Goal: Task Accomplishment & Management: Manage account settings

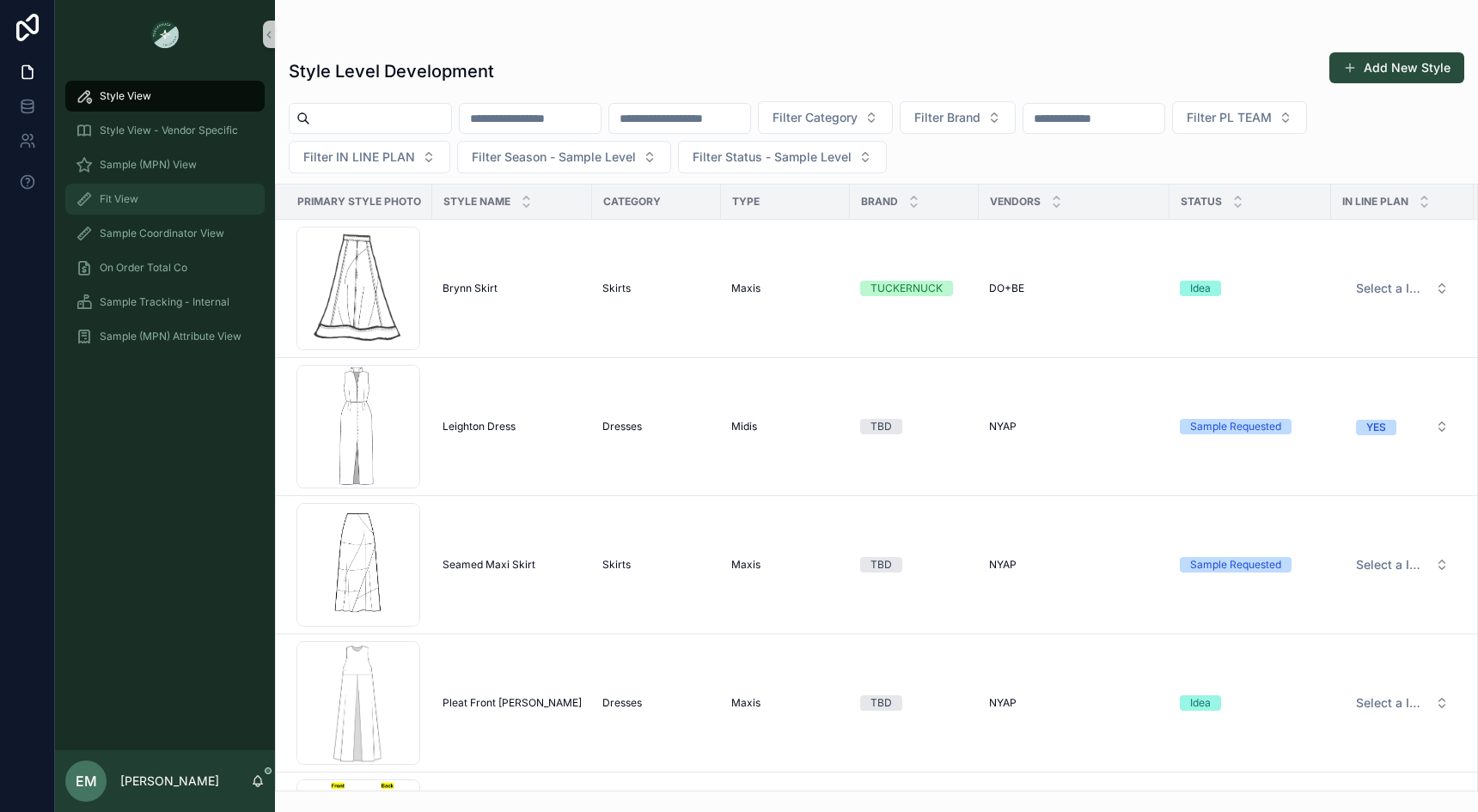
click at [162, 207] on div "Fit View" at bounding box center [165, 199] width 179 height 28
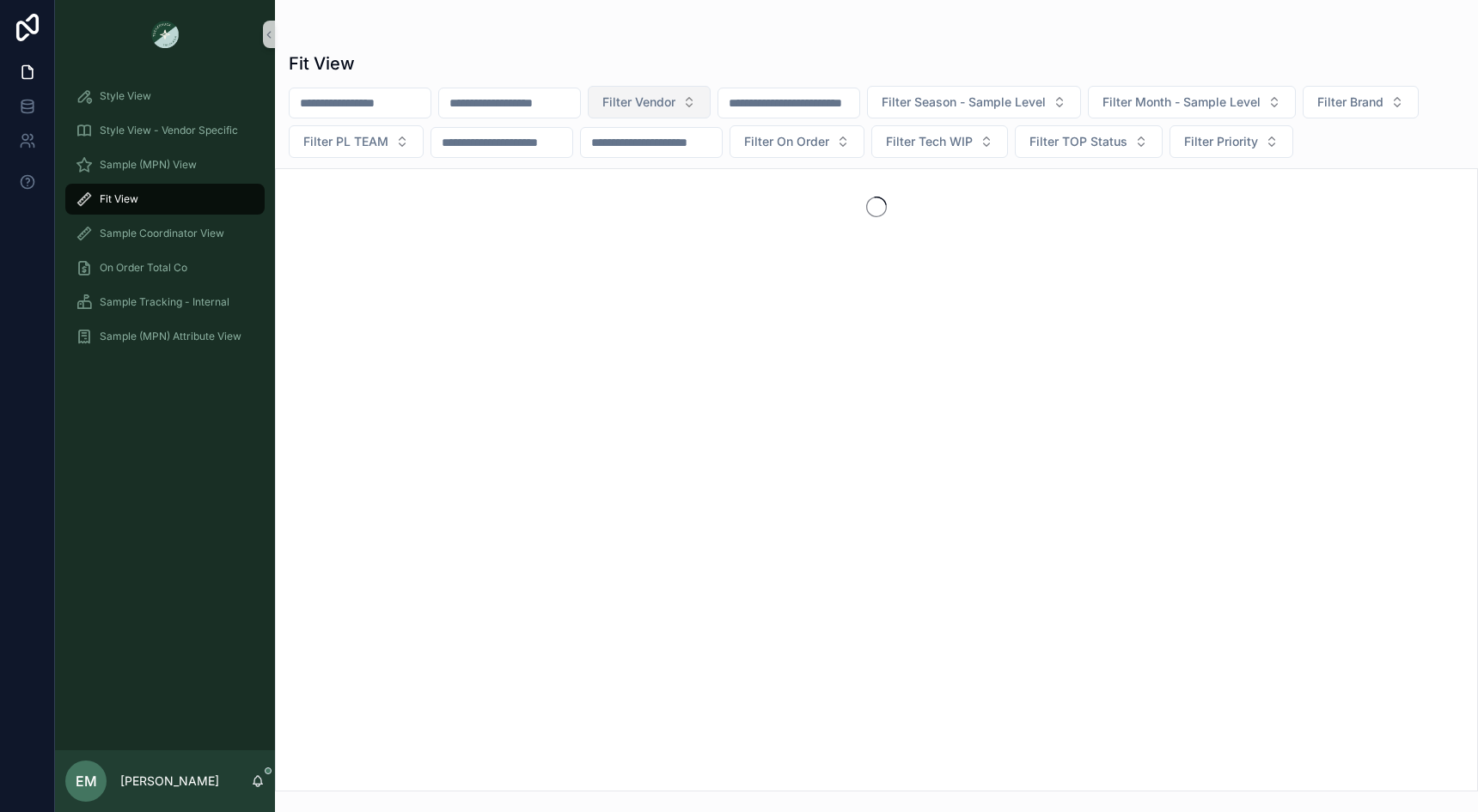
click at [681, 111] on button "Filter Vendor" at bounding box center [649, 102] width 123 height 33
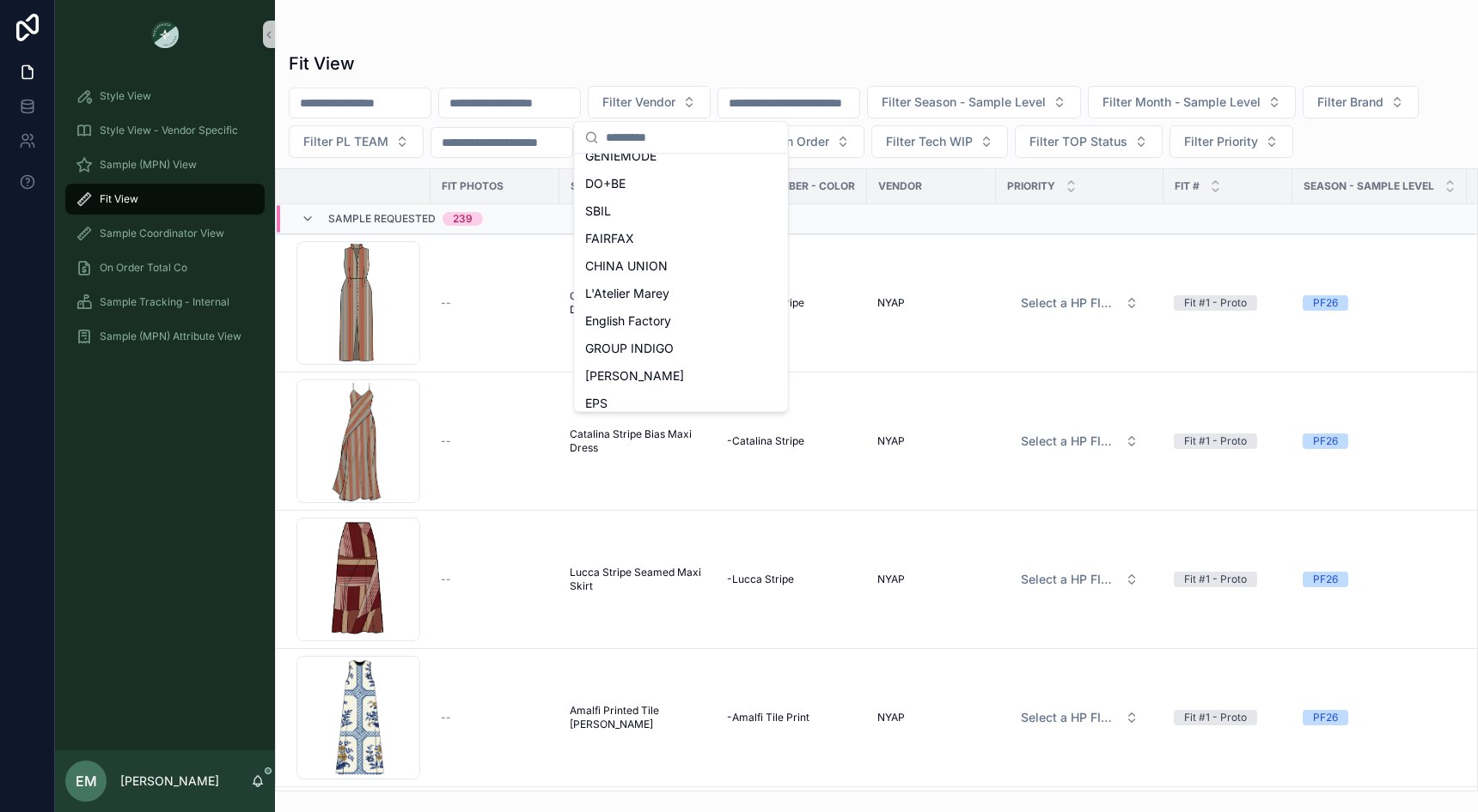
scroll to position [373, 0]
click at [668, 259] on div "CHINA UNION" at bounding box center [681, 264] width 206 height 28
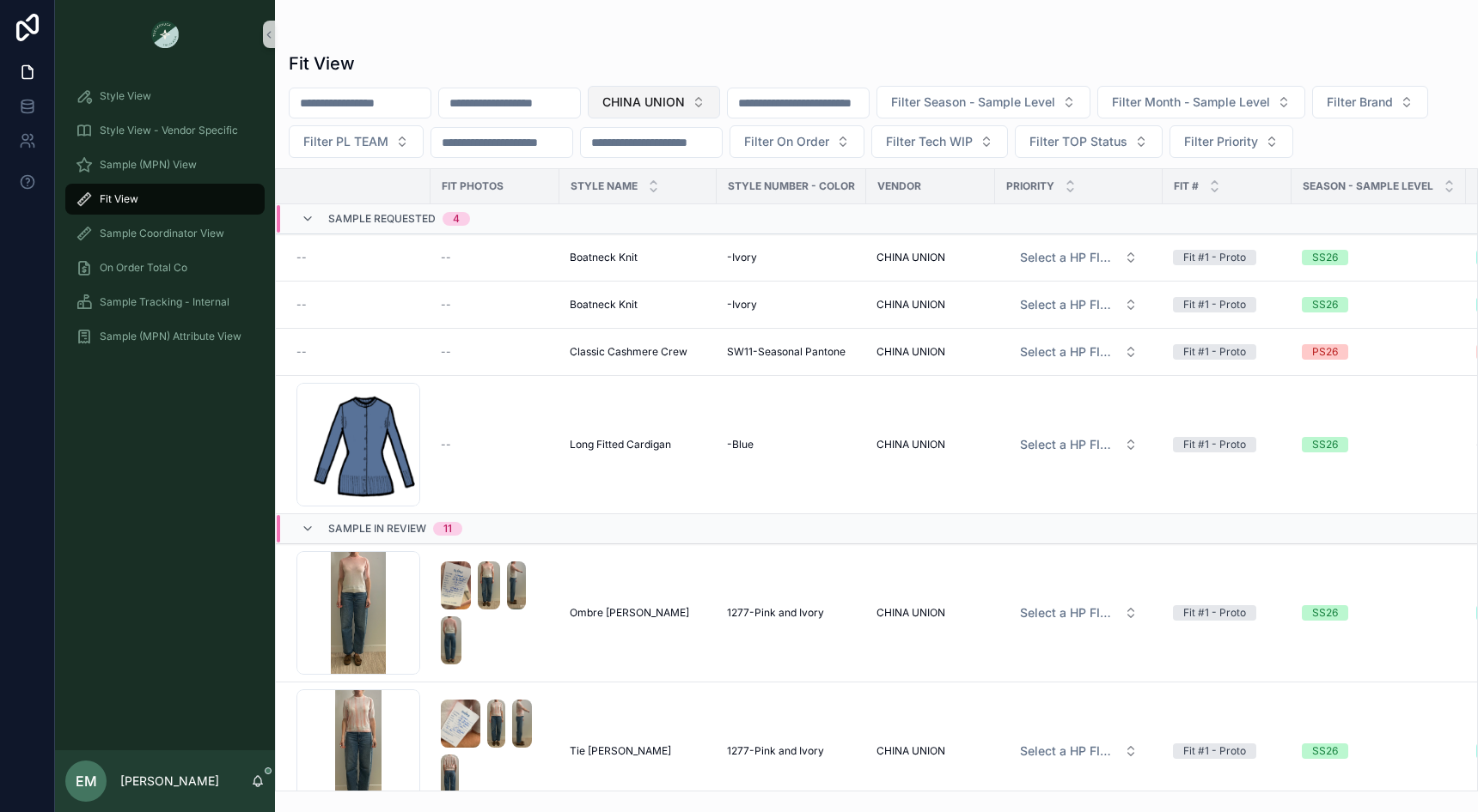
click at [685, 102] on span "CHINA UNION" at bounding box center [643, 103] width 83 height 17
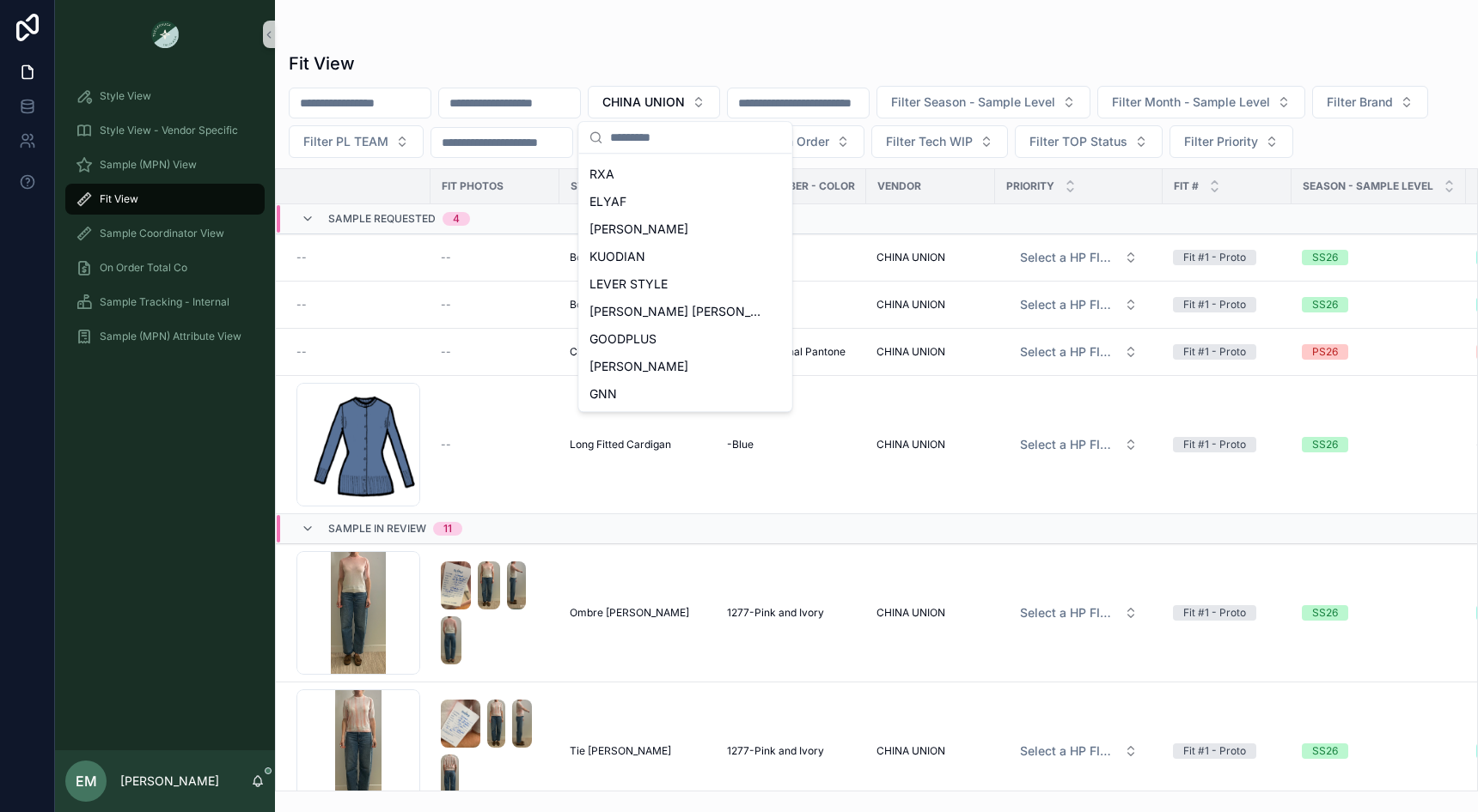
scroll to position [632, 0]
click at [652, 279] on span "[PERSON_NAME]" at bounding box center [639, 281] width 99 height 17
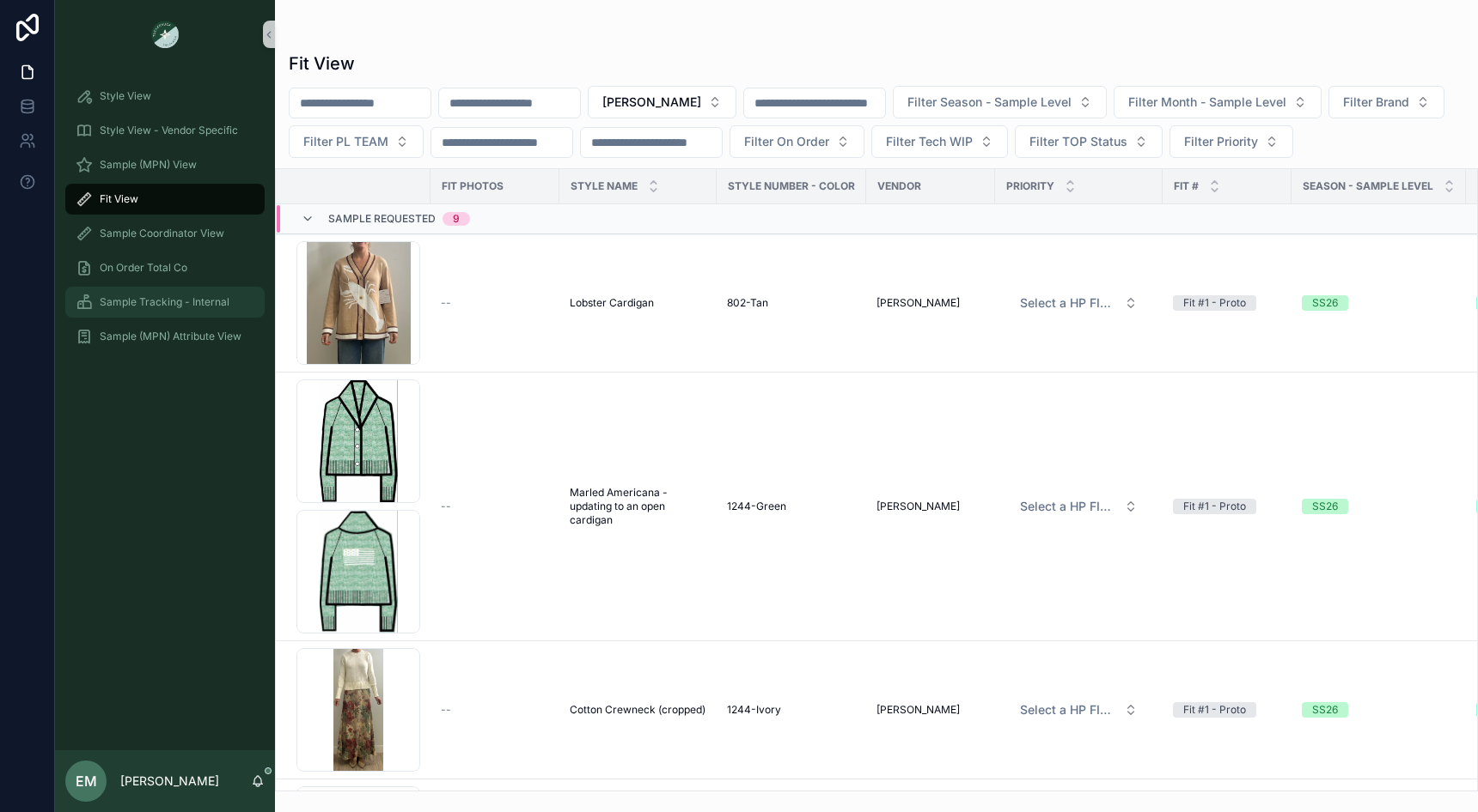
click at [172, 300] on span "Sample Tracking - Internal" at bounding box center [164, 302] width 130 height 13
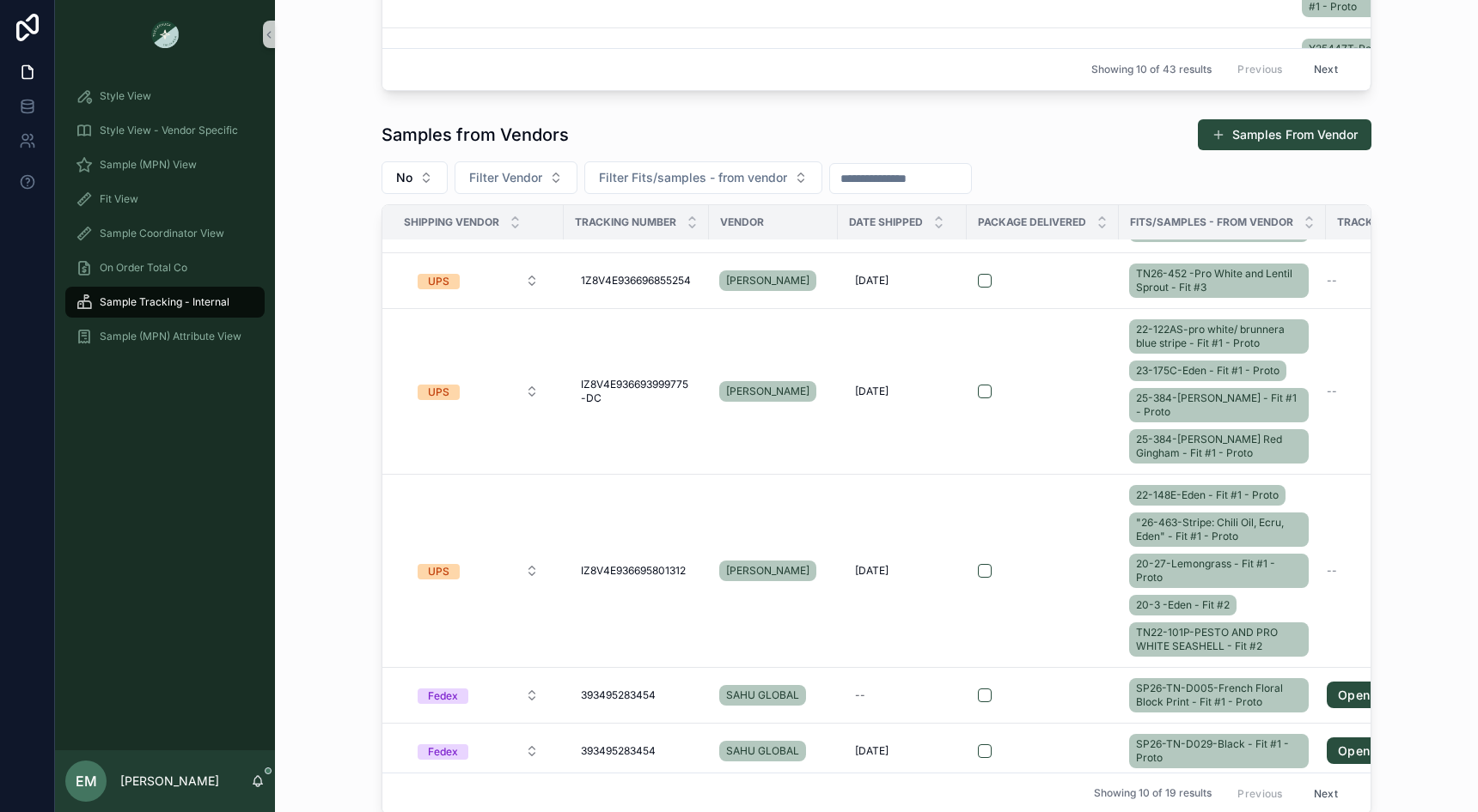
scroll to position [771, 0]
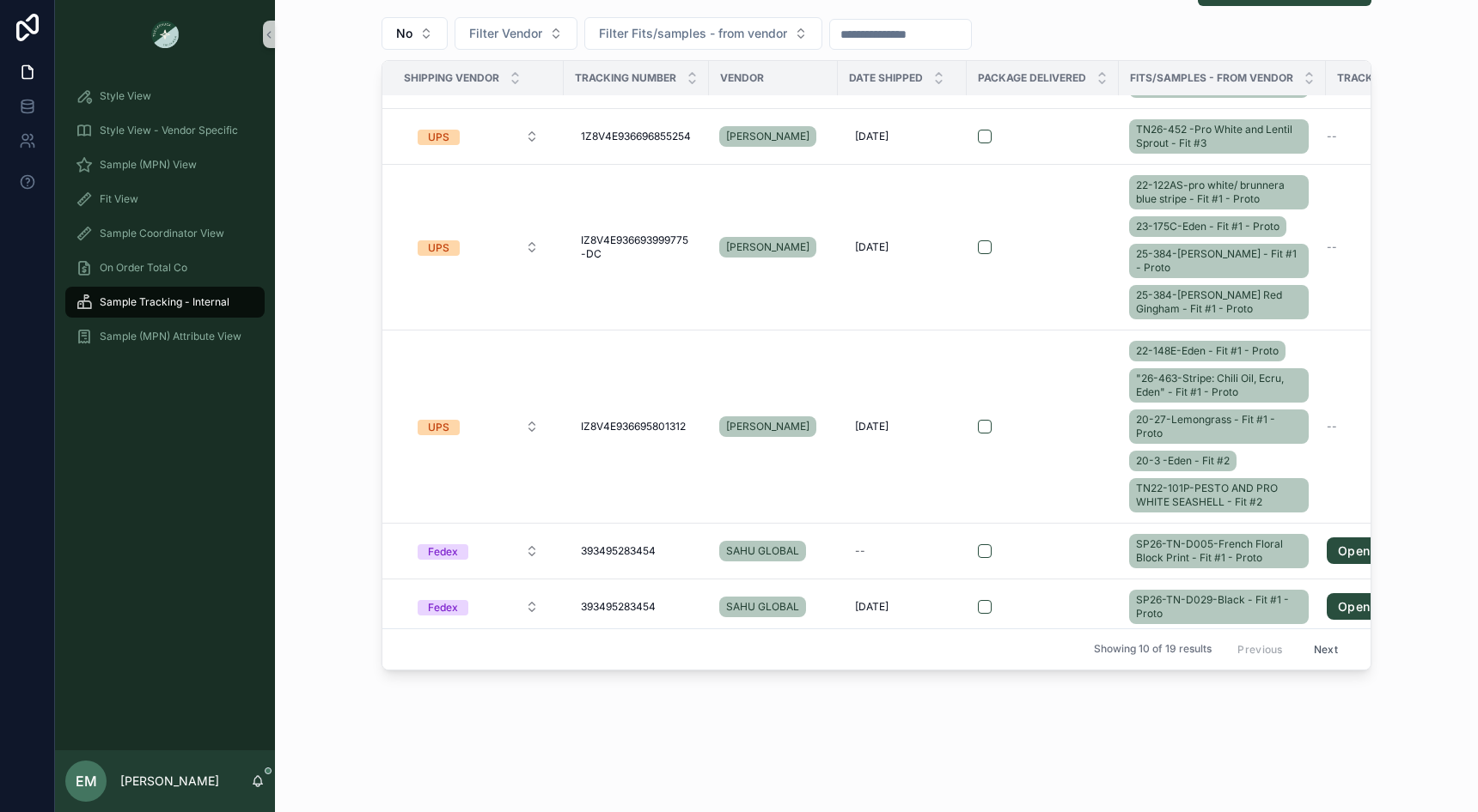
click at [1336, 656] on button "Next" at bounding box center [1325, 650] width 48 height 27
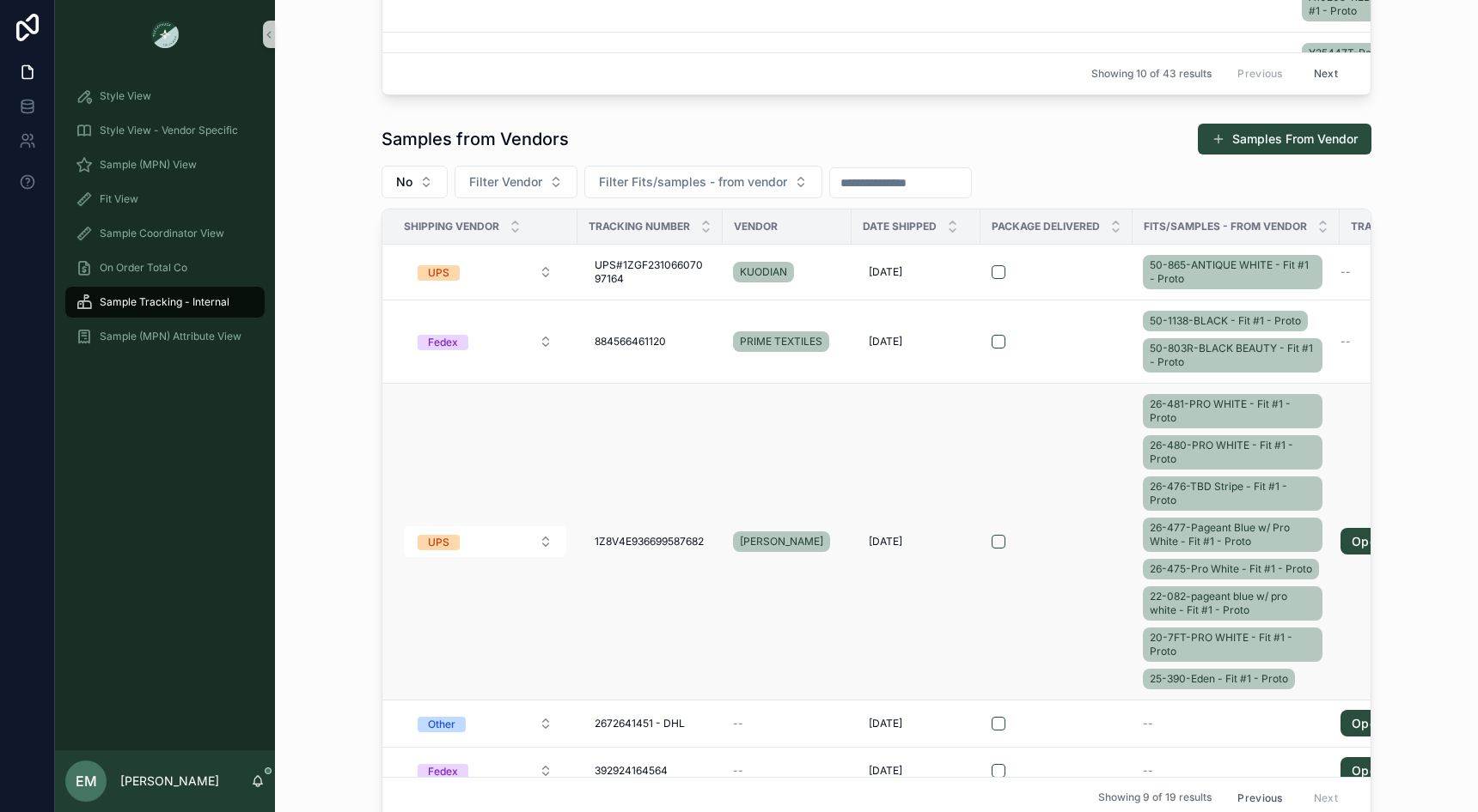
scroll to position [201, 0]
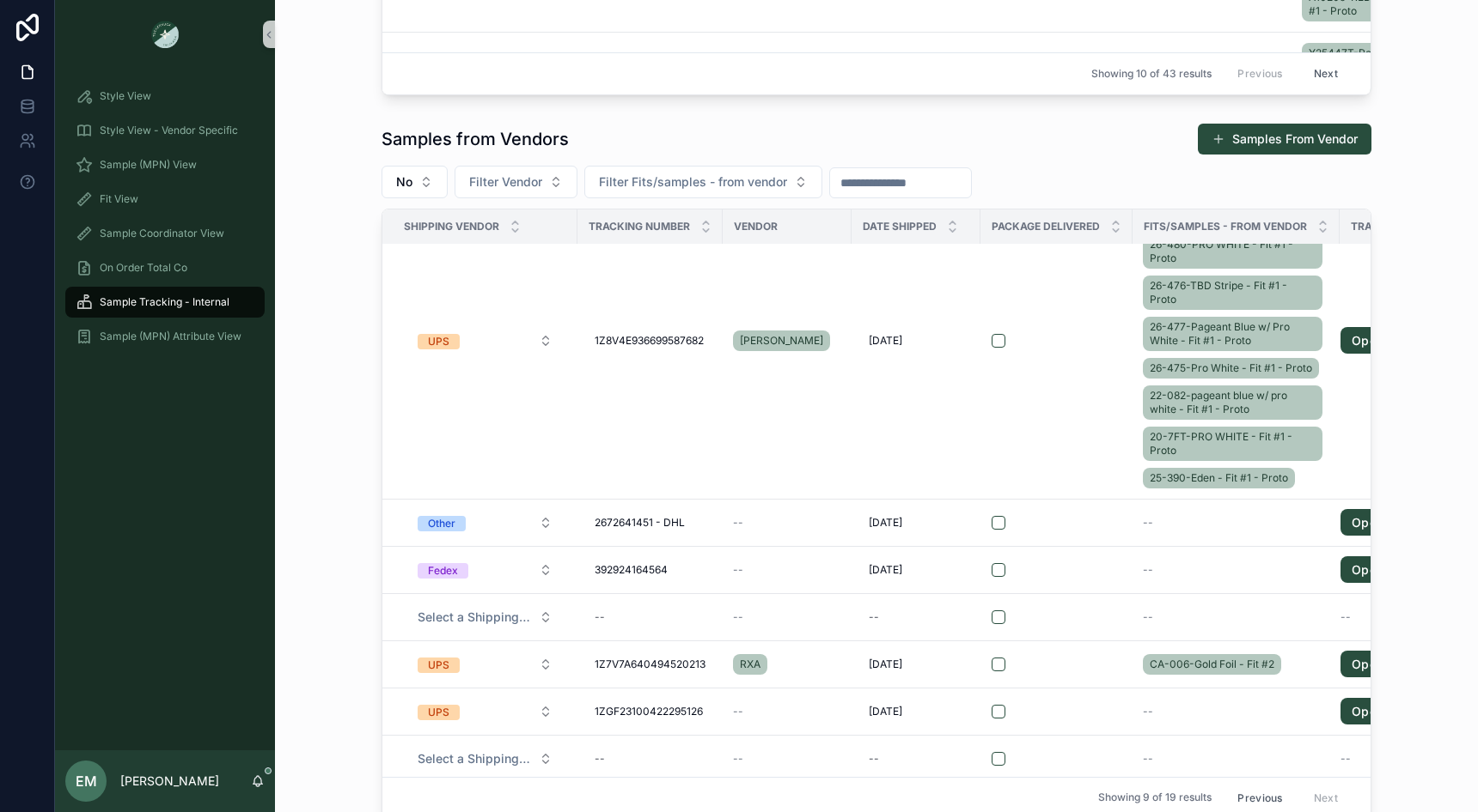
click at [1330, 793] on div "Previous Next" at bounding box center [1288, 799] width 125 height 27
click at [355, 342] on div "Samples from Vendors Samples From Vendor No Filter Vendor Filter Fits/samples -…" at bounding box center [877, 471] width 1175 height 711
click at [1264, 796] on button "Previous" at bounding box center [1260, 799] width 69 height 27
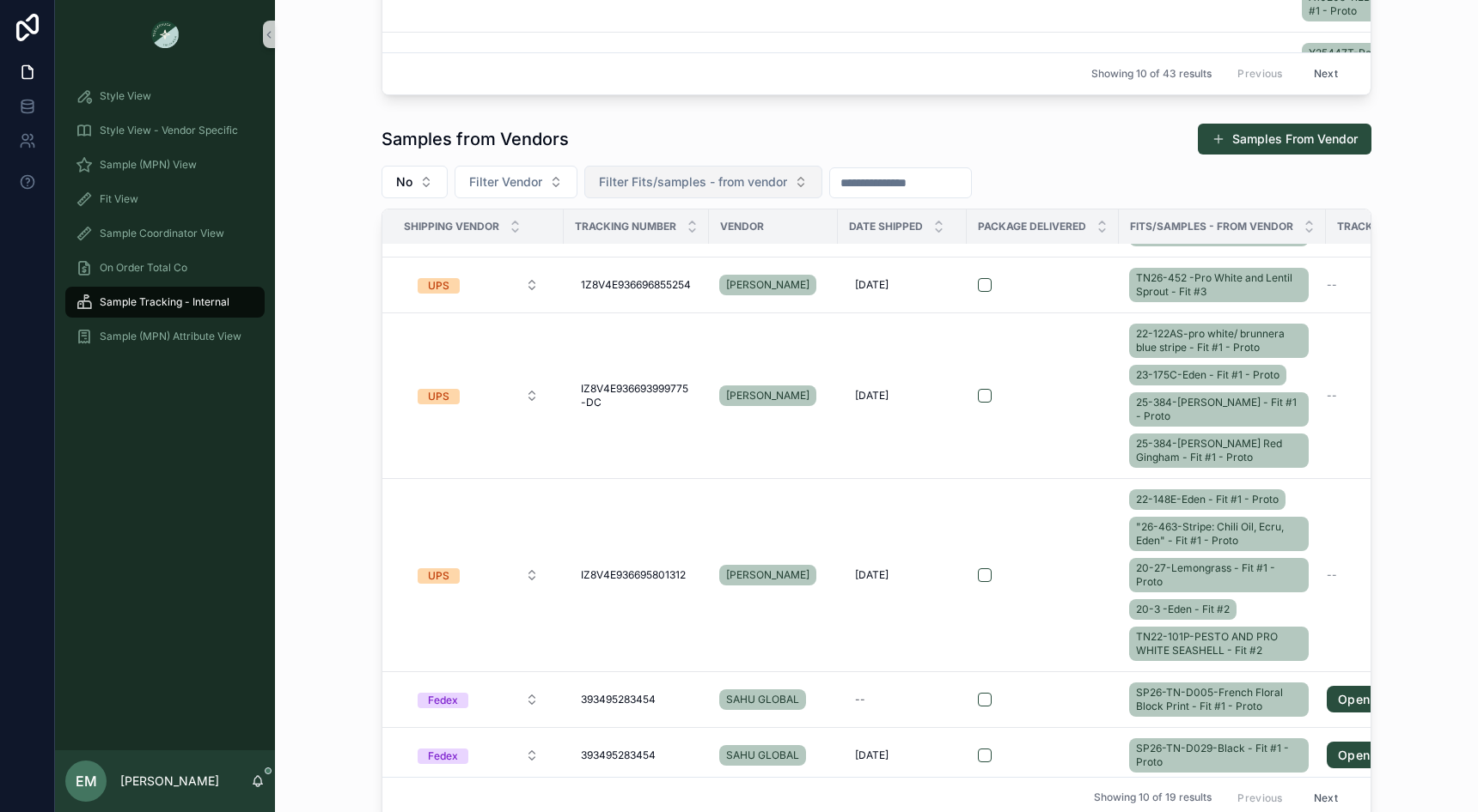
scroll to position [546, 0]
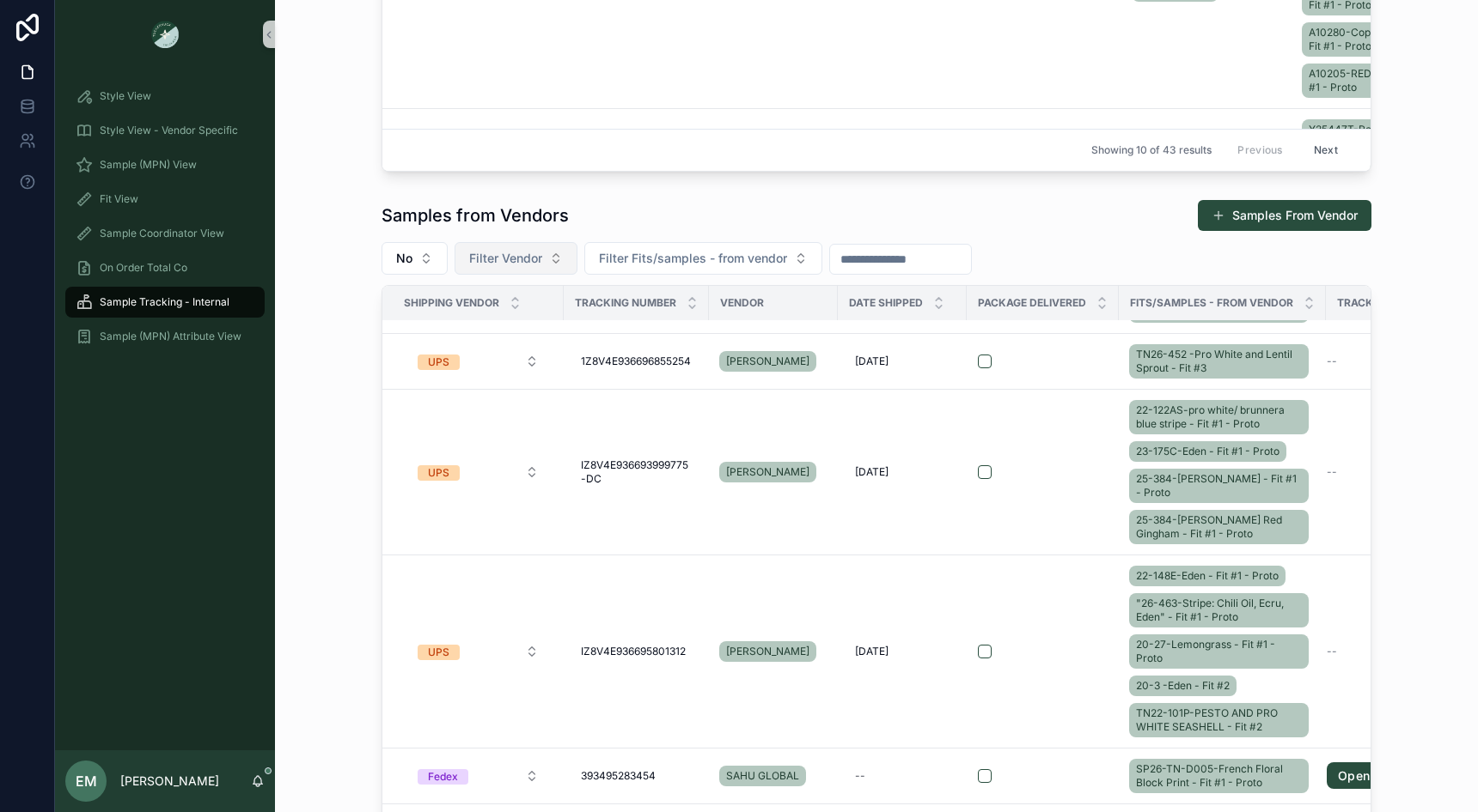
click at [514, 251] on span "Filter Vendor" at bounding box center [505, 258] width 73 height 17
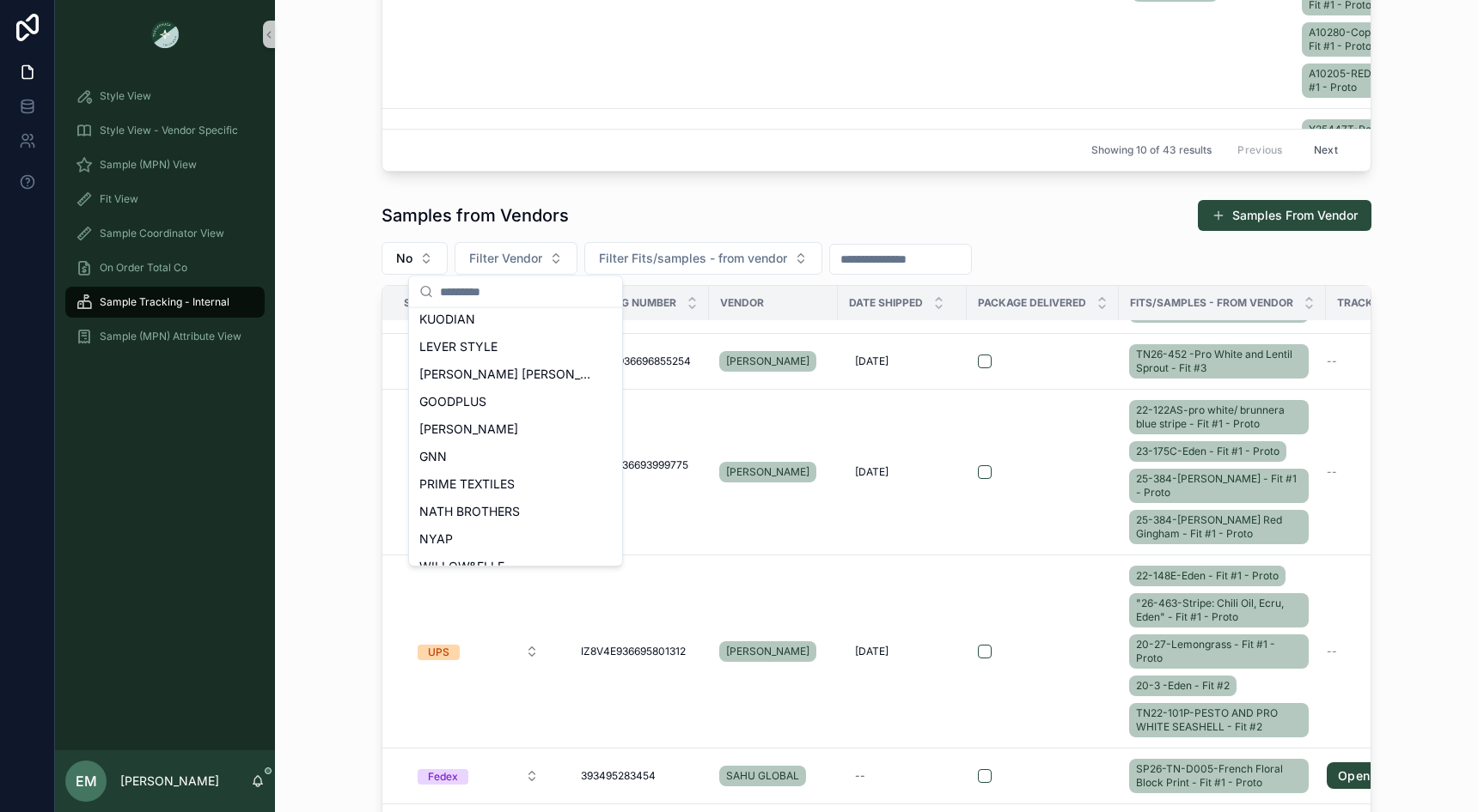
scroll to position [765, 0]
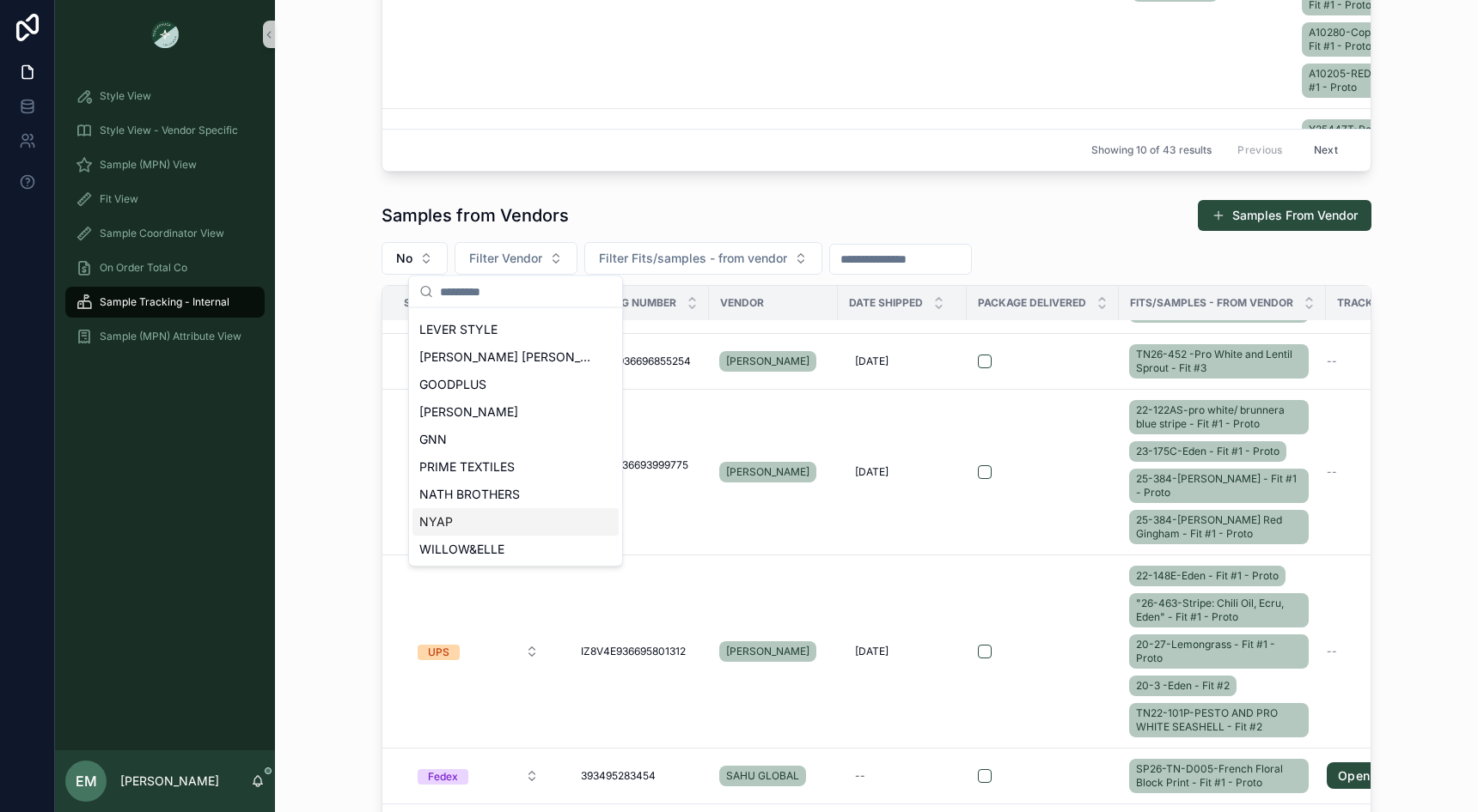
click at [488, 519] on div "NYAP" at bounding box center [515, 522] width 206 height 28
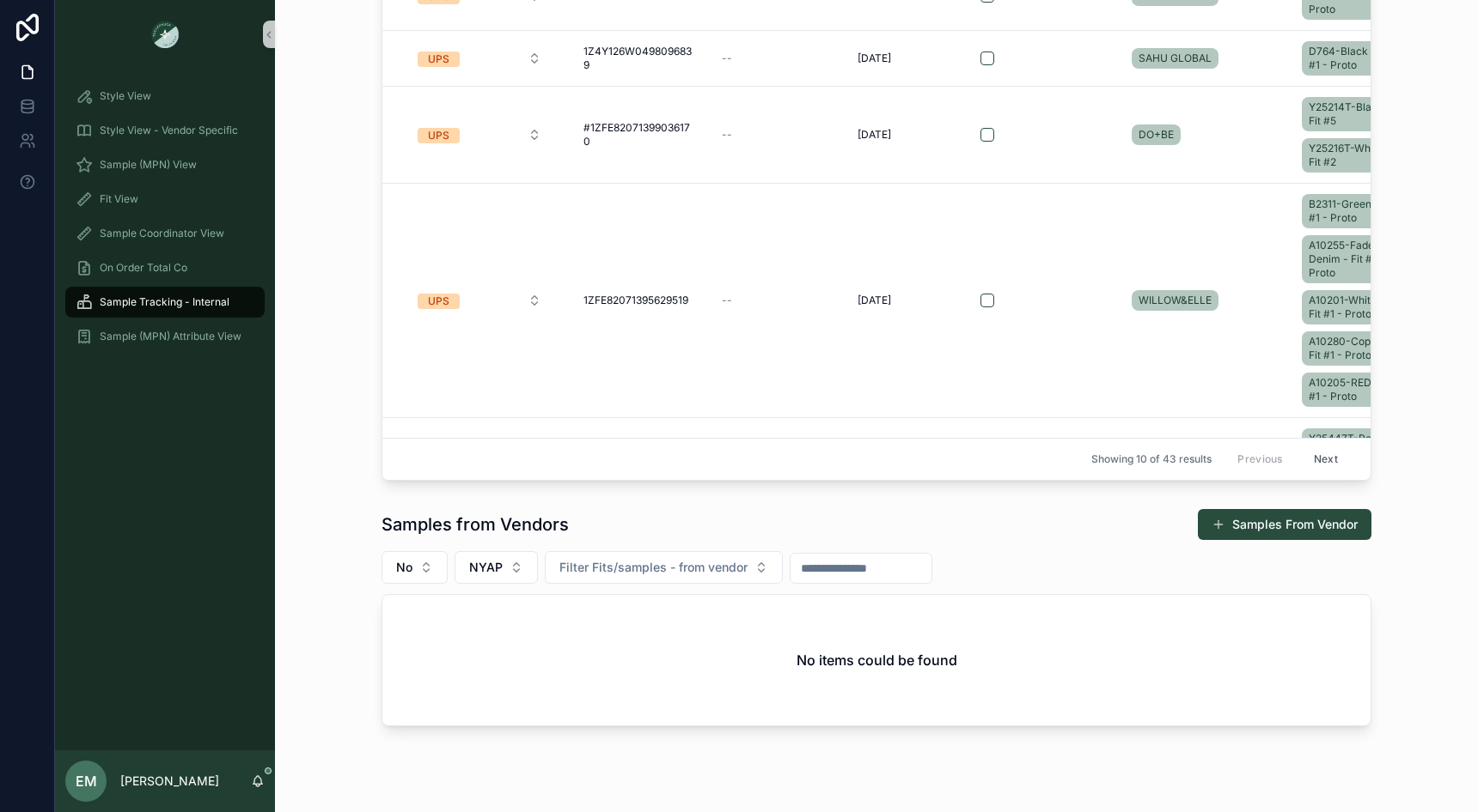
scroll to position [292, 0]
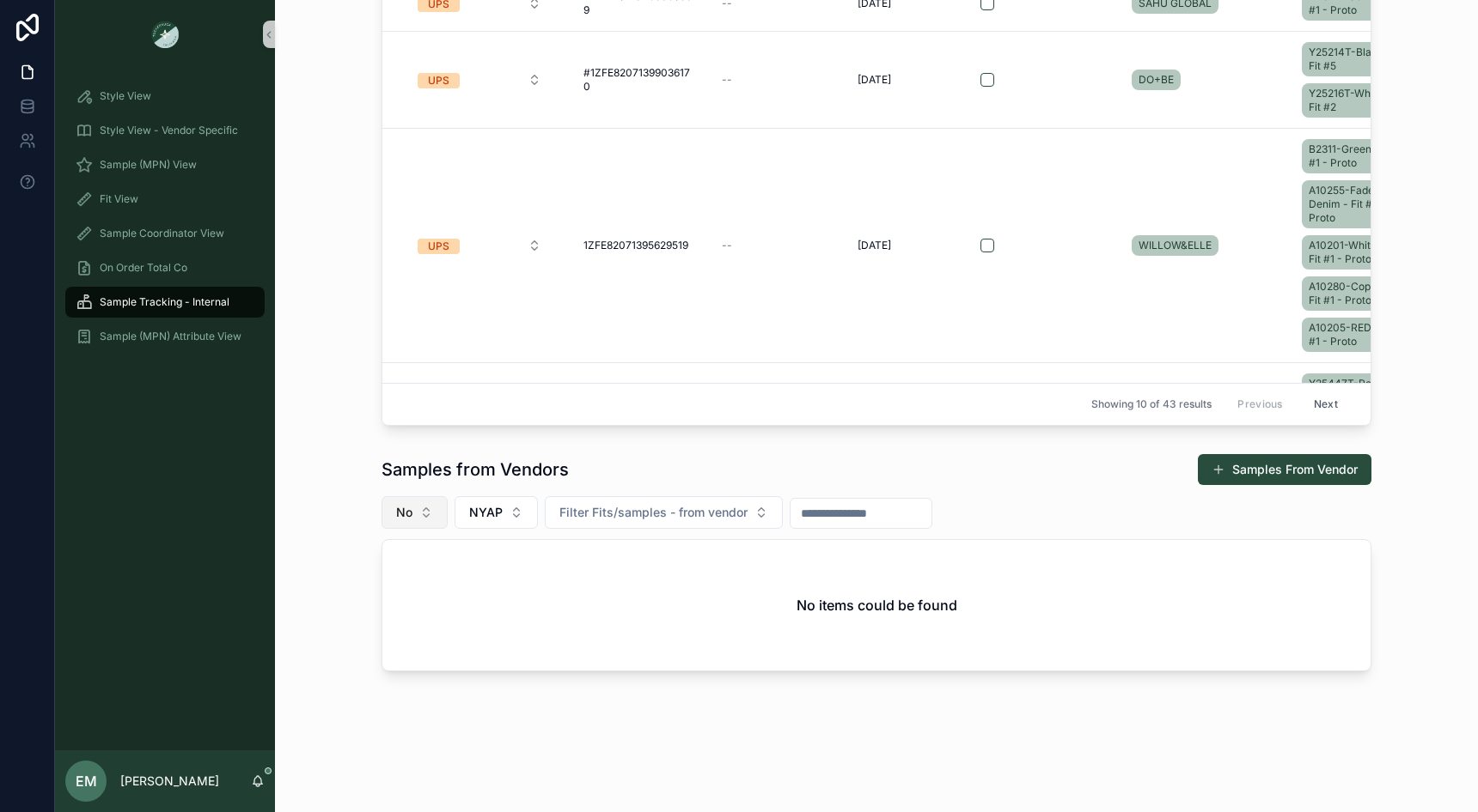
click at [412, 505] on button "No" at bounding box center [414, 513] width 66 height 33
click at [387, 577] on div "----" at bounding box center [414, 580] width 206 height 28
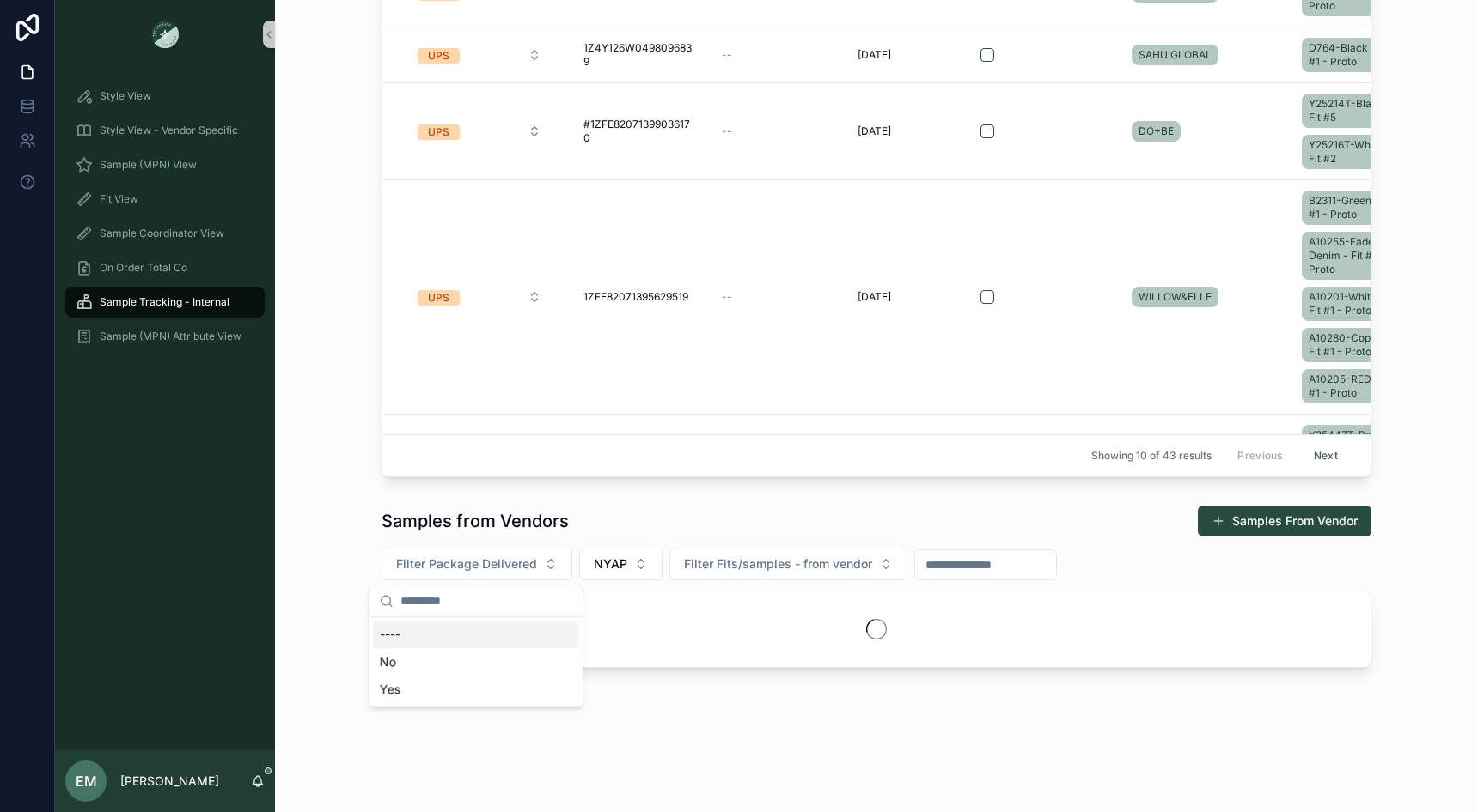
scroll to position [237, 0]
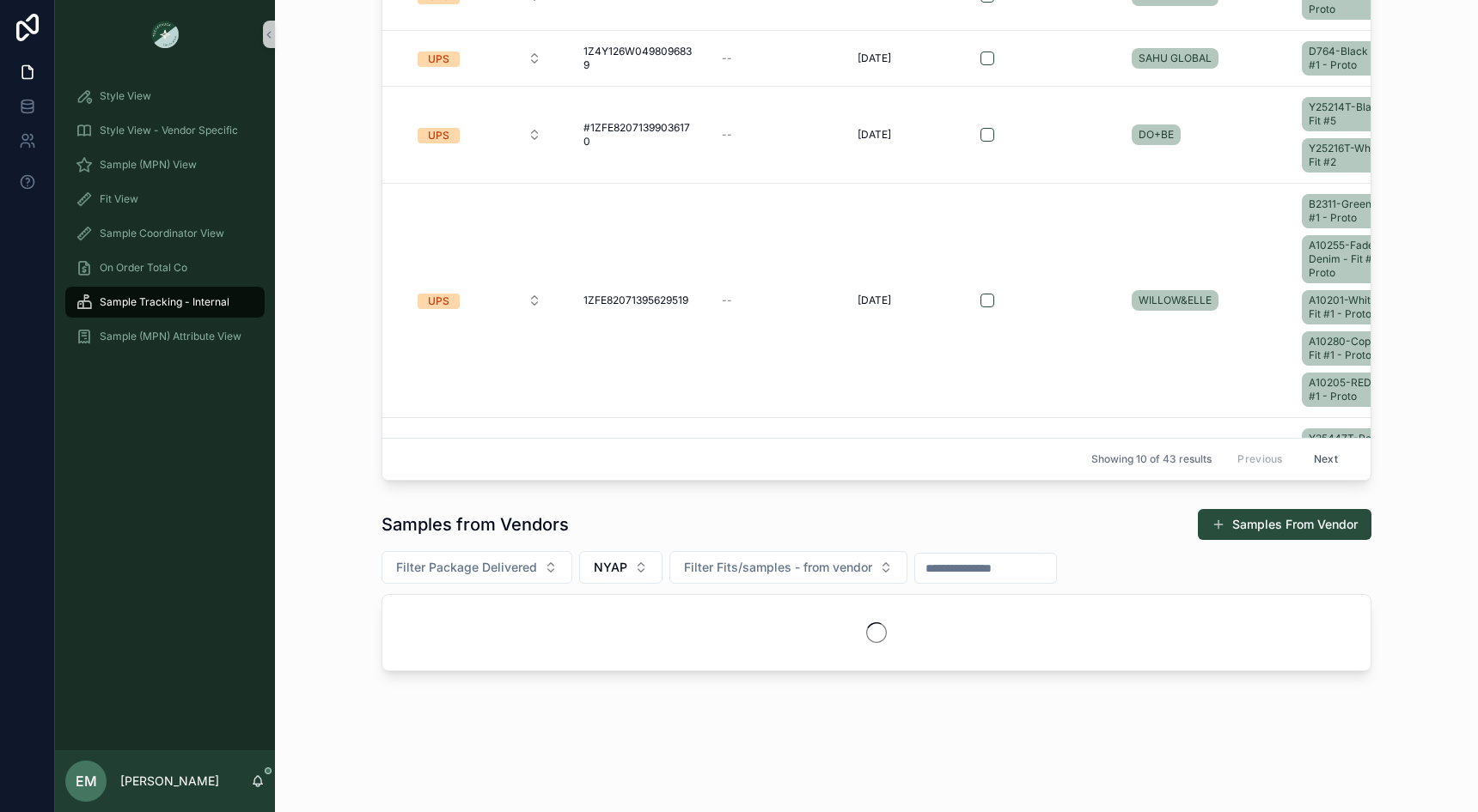
click at [326, 504] on div "Samples from Vendors Samples From Vendor Filter Package Delivered NYAP Filter F…" at bounding box center [877, 589] width 1175 height 177
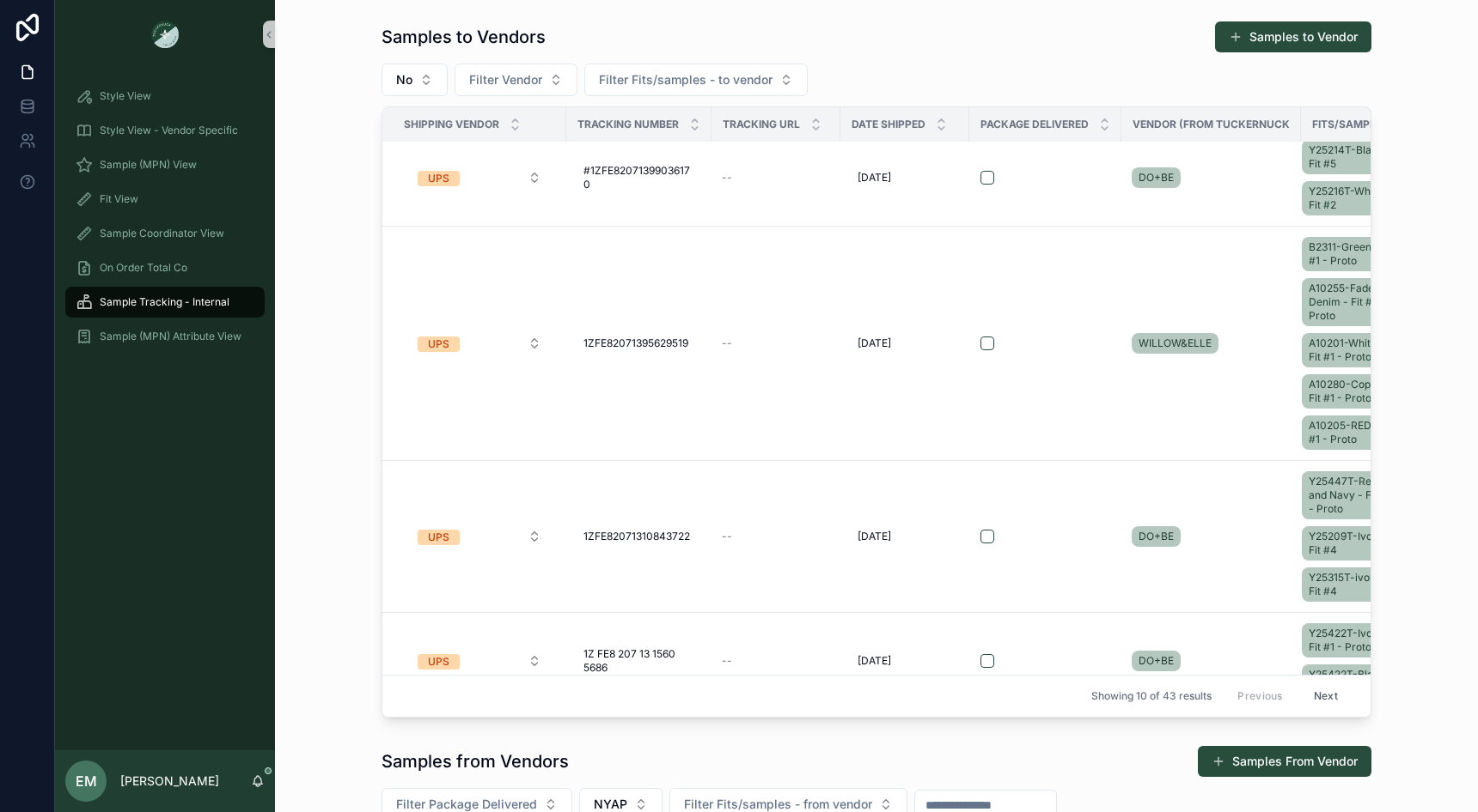
scroll to position [212, 0]
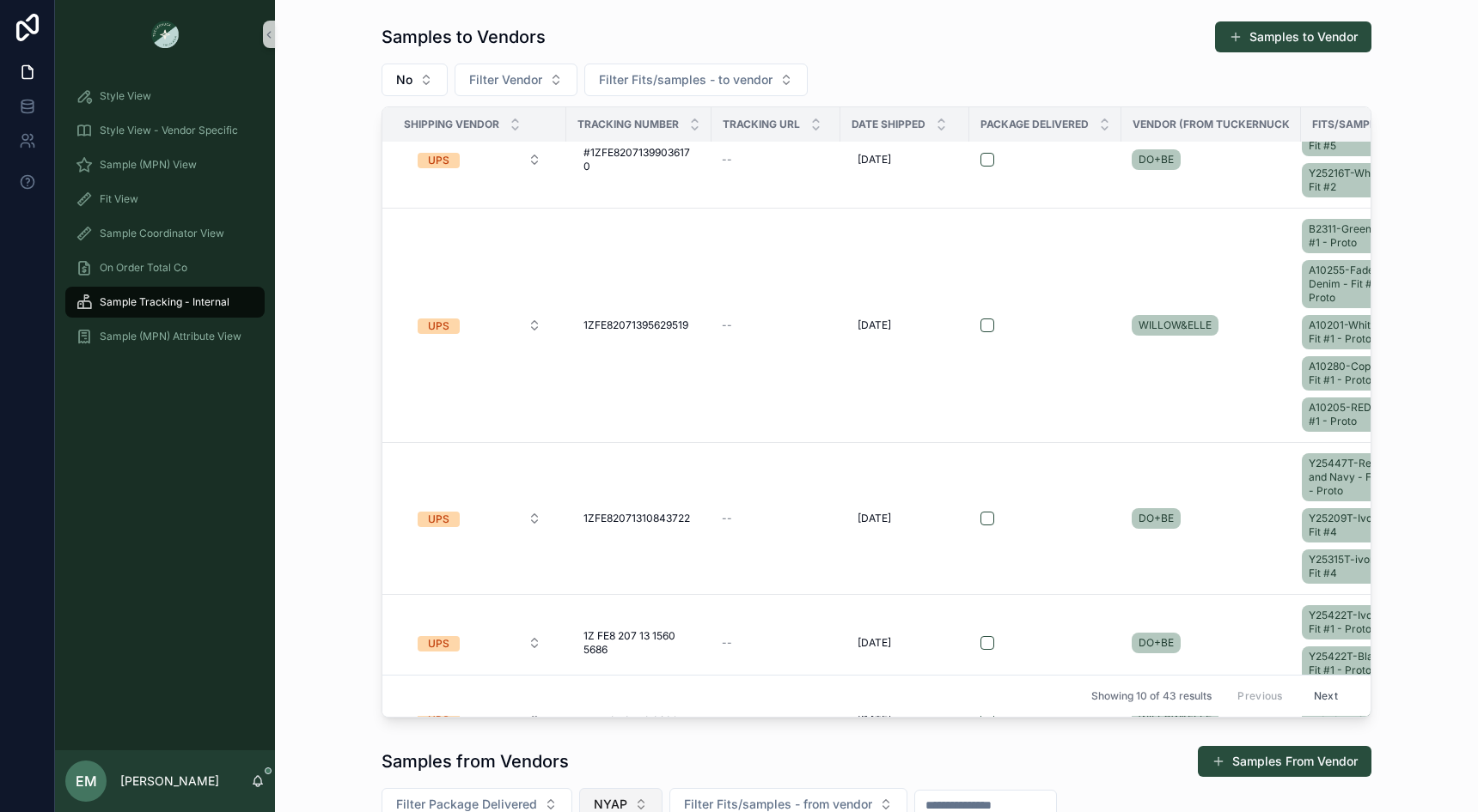
click at [596, 788] on button "NYAP" at bounding box center [620, 804] width 84 height 33
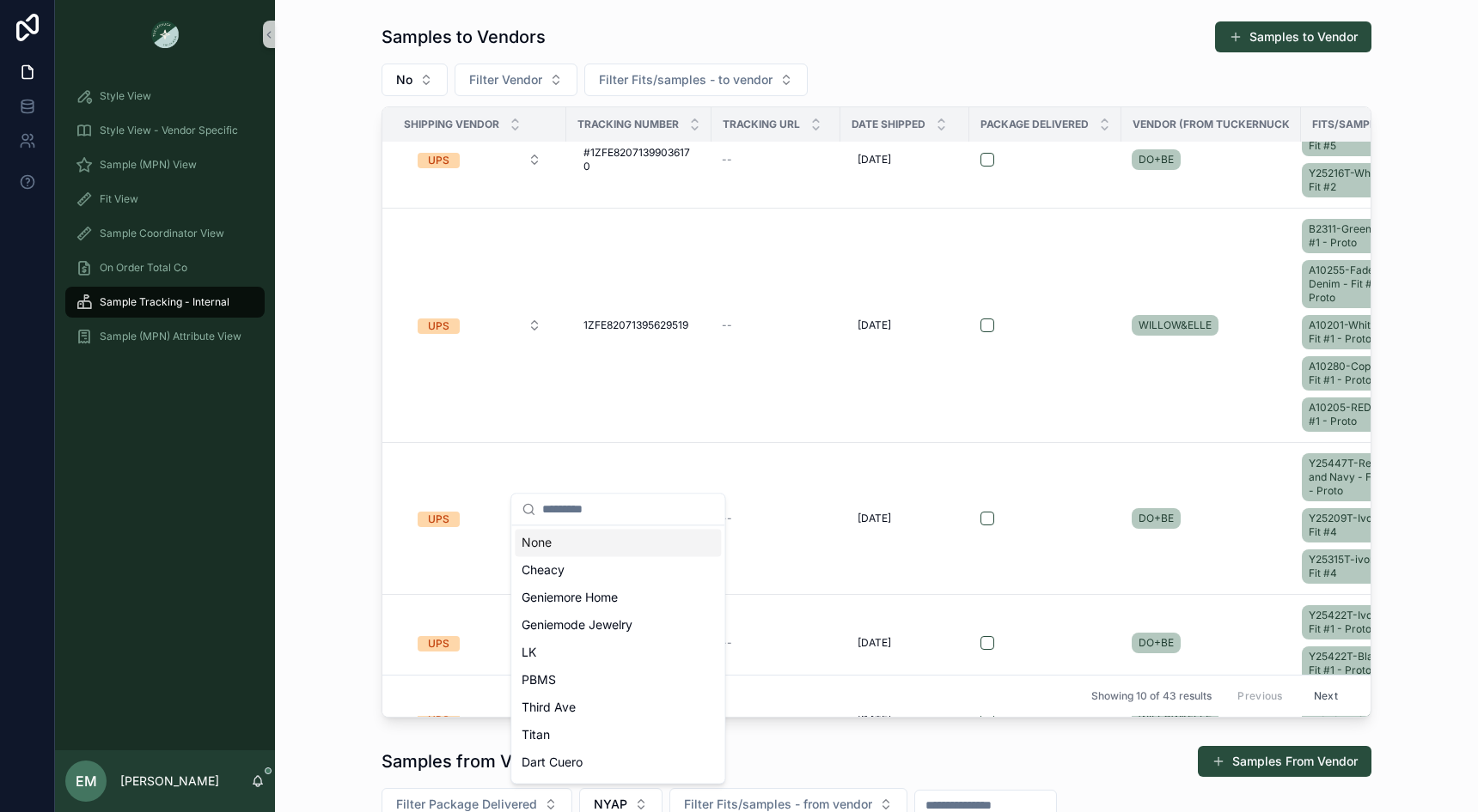
click at [574, 537] on div "None" at bounding box center [618, 542] width 206 height 28
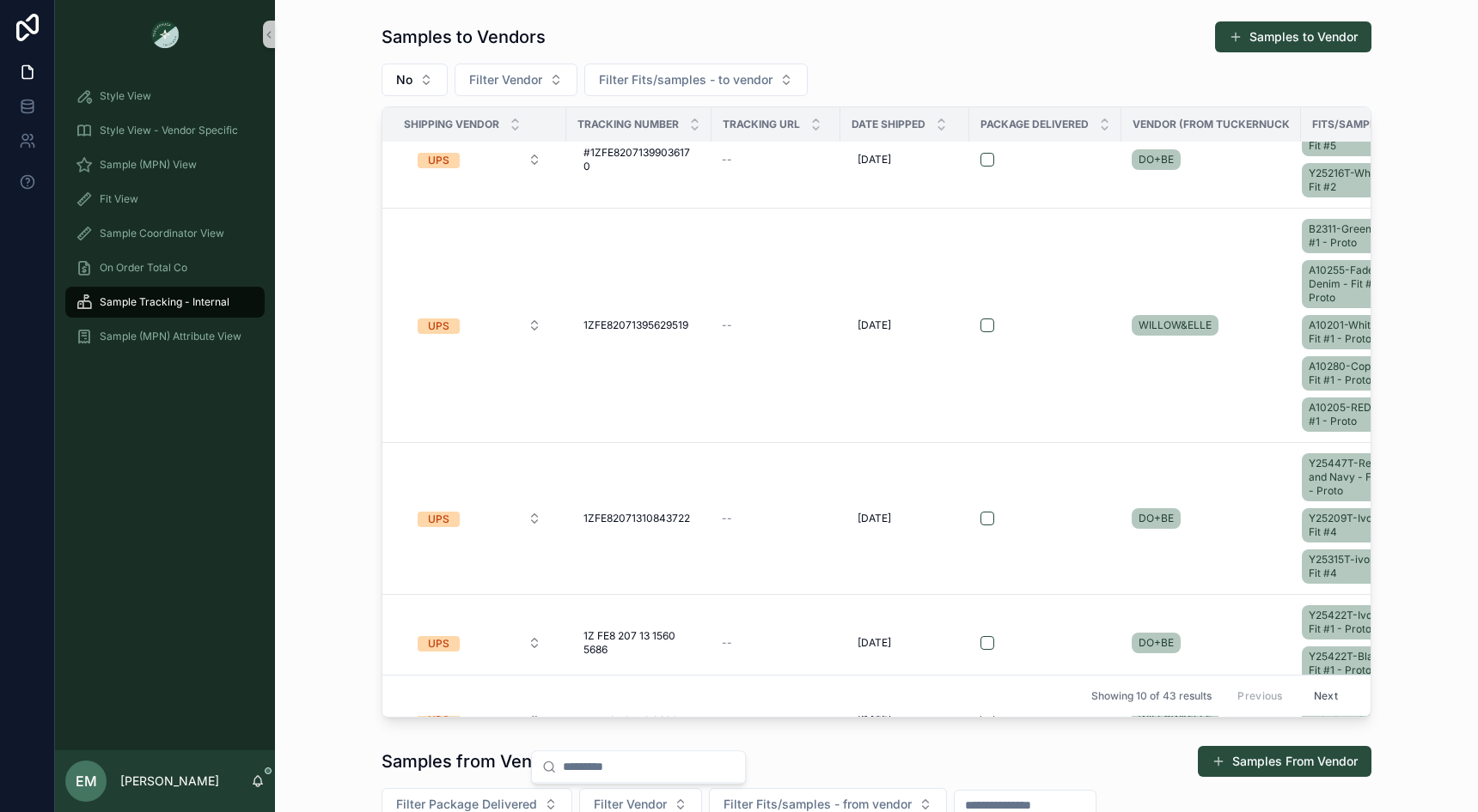
scroll to position [5, 0]
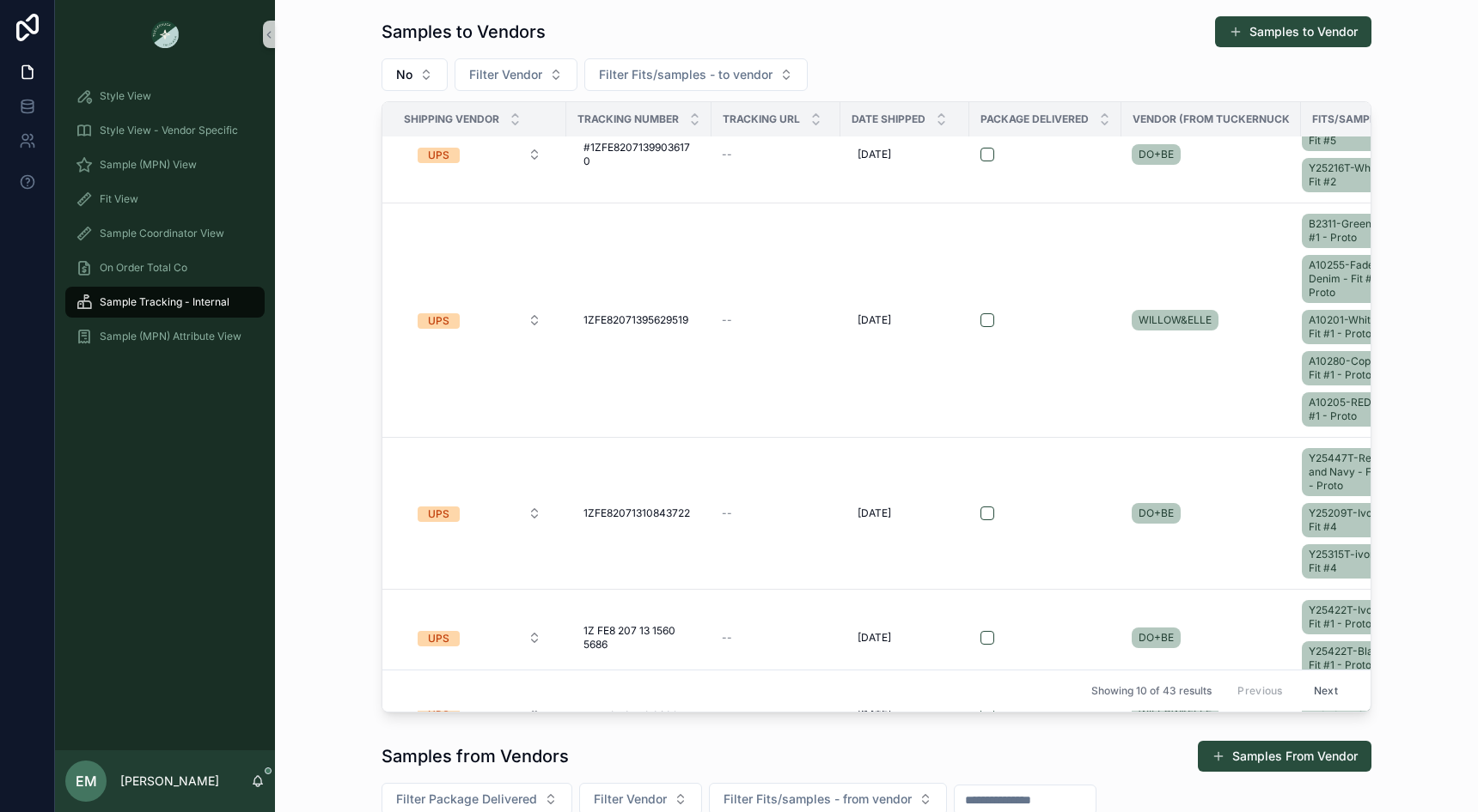
click at [340, 534] on div "Samples to Vendors Samples to Vendor No Filter Vendor Filter Fits/samples - to …" at bounding box center [877, 364] width 1175 height 711
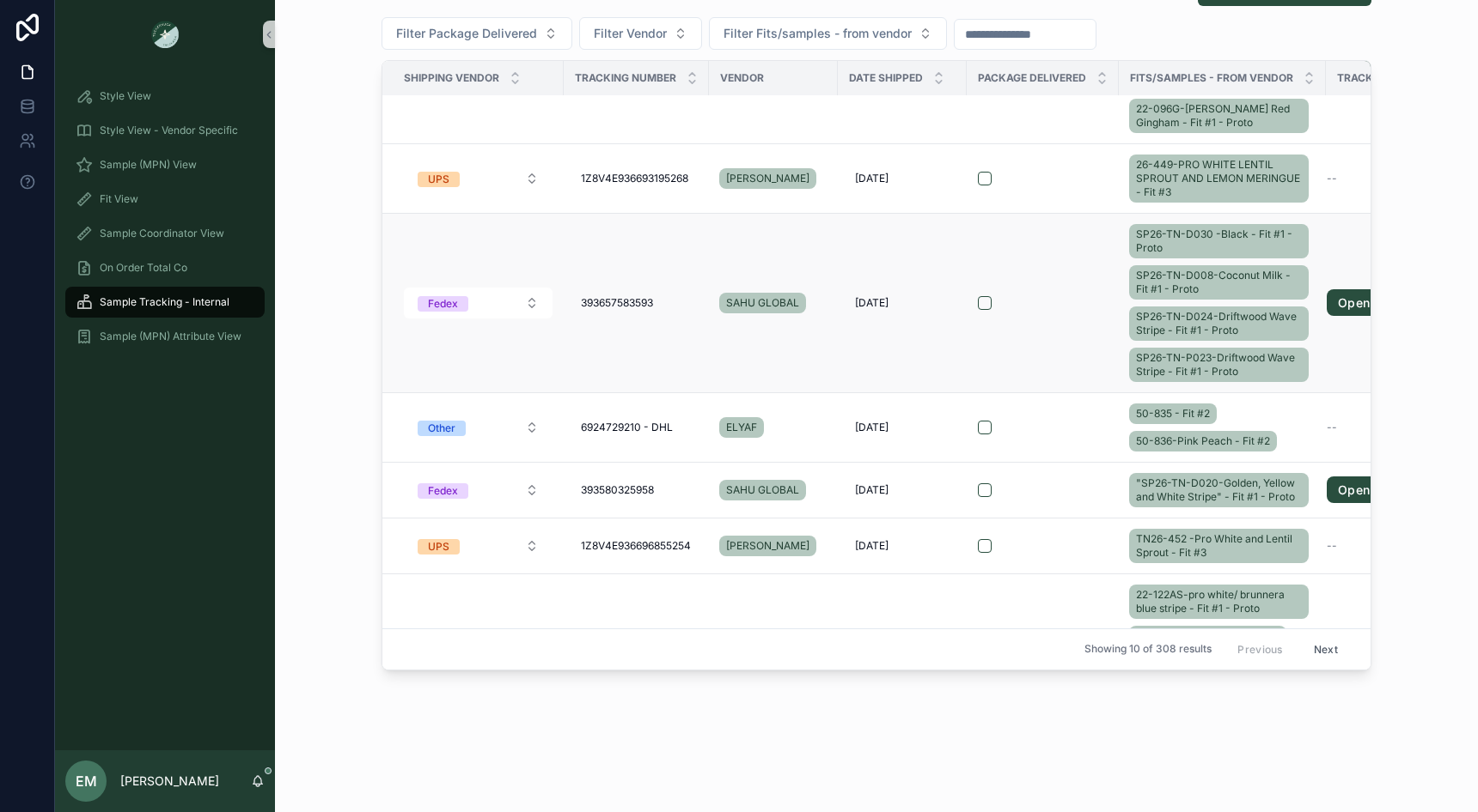
scroll to position [155, 0]
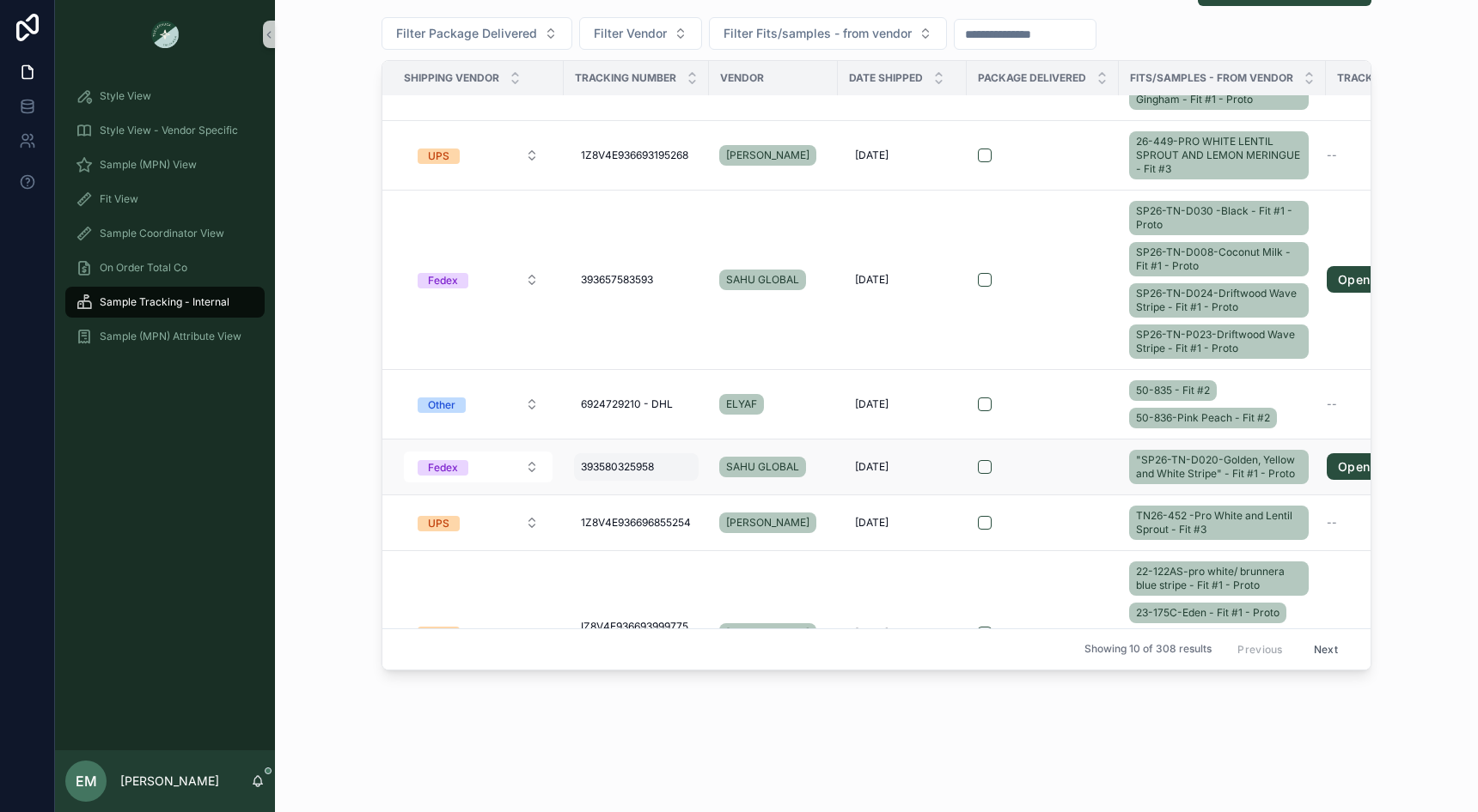
click at [608, 461] on span "393580325958" at bounding box center [618, 467] width 73 height 13
click at [618, 490] on input "**********" at bounding box center [665, 488] width 163 height 24
click at [306, 411] on div "Samples from Vendors Samples From Vendor Filter Package Delivered Filter Vendor…" at bounding box center [877, 322] width 1175 height 711
click at [607, 266] on div "393657583593 393657583593" at bounding box center [637, 279] width 125 height 28
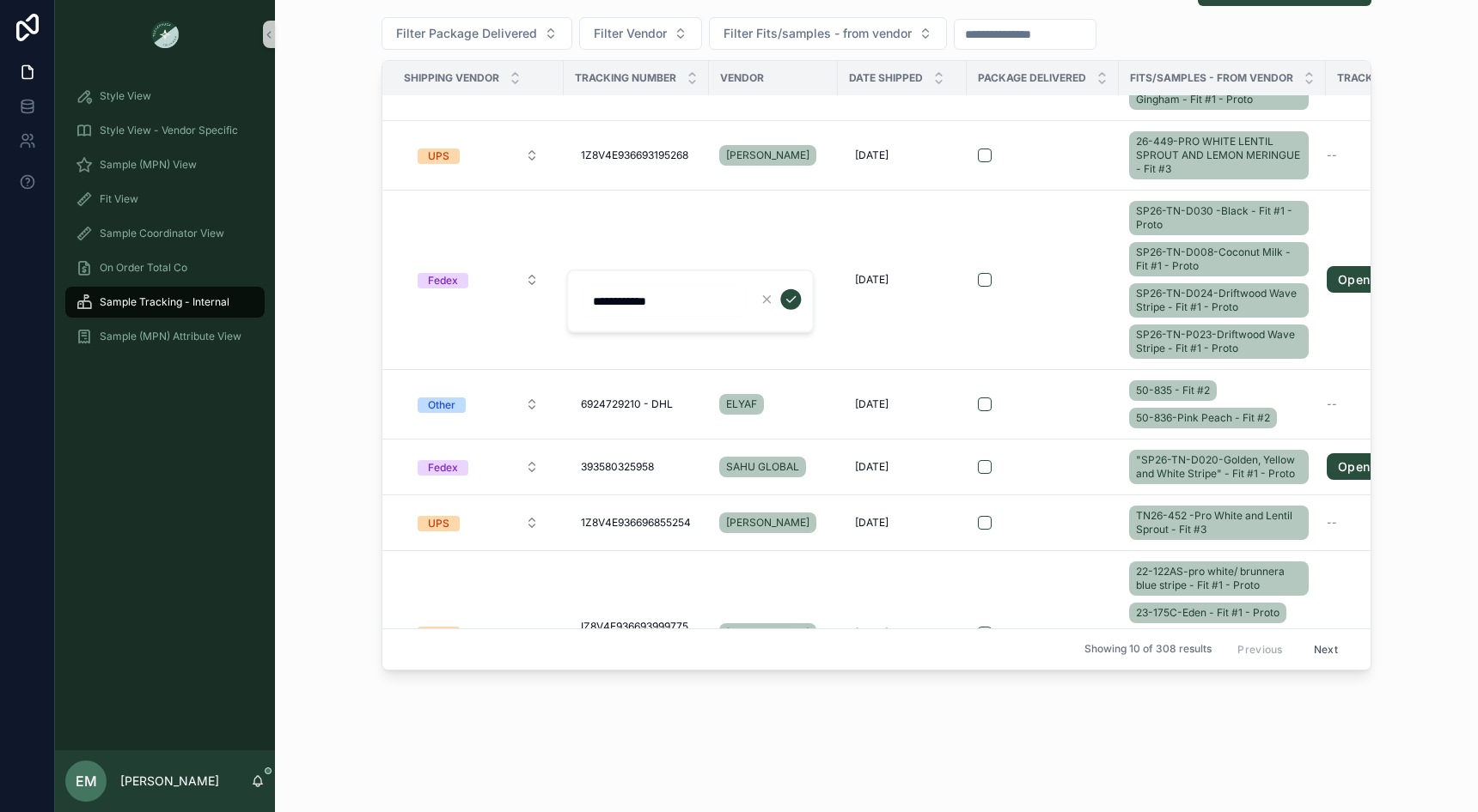
click at [608, 298] on input "**********" at bounding box center [665, 301] width 163 height 24
click at [340, 484] on div "Samples from Vendors Samples From Vendor Filter Package Delivered Filter Vendor…" at bounding box center [877, 322] width 1175 height 711
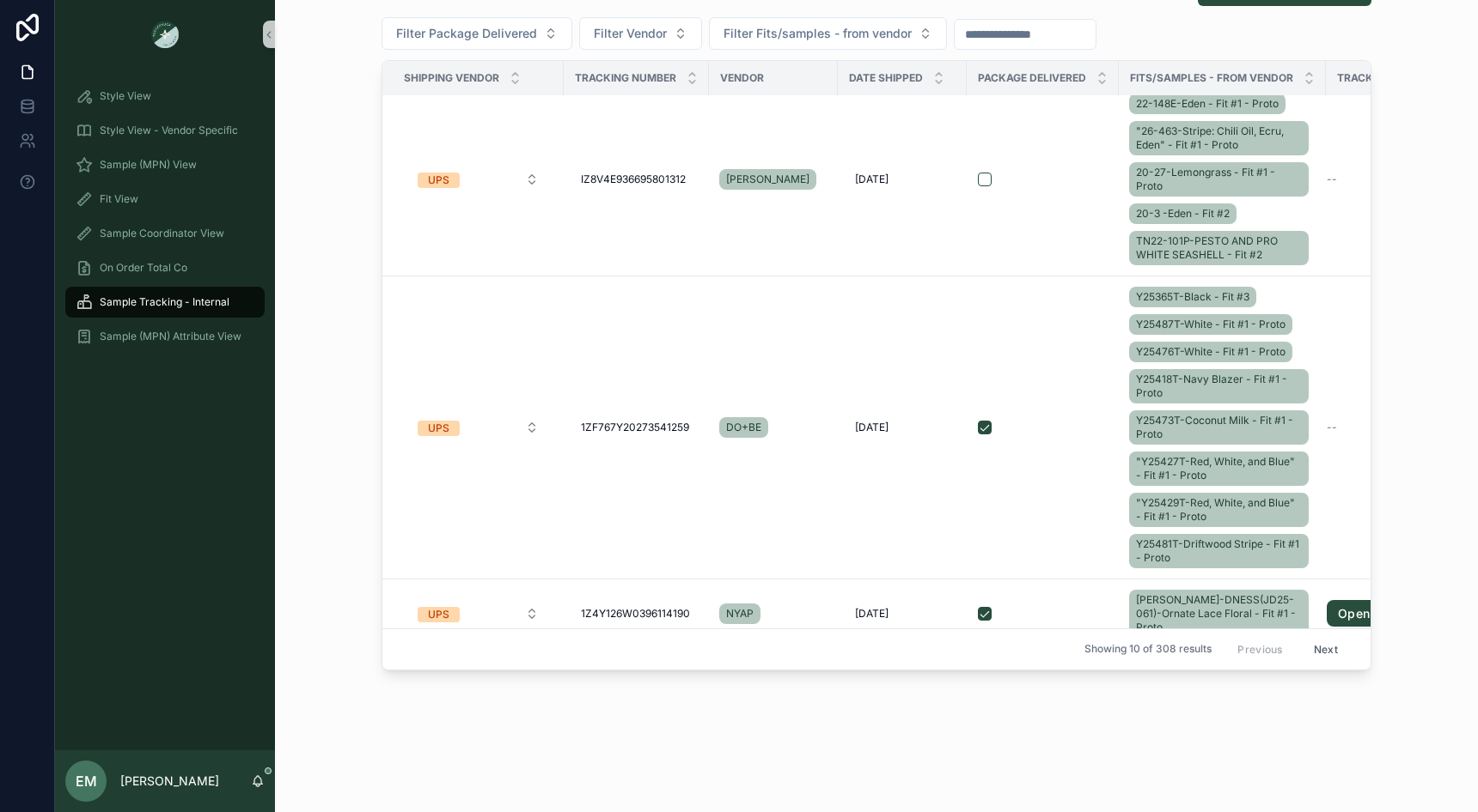
scroll to position [652, 0]
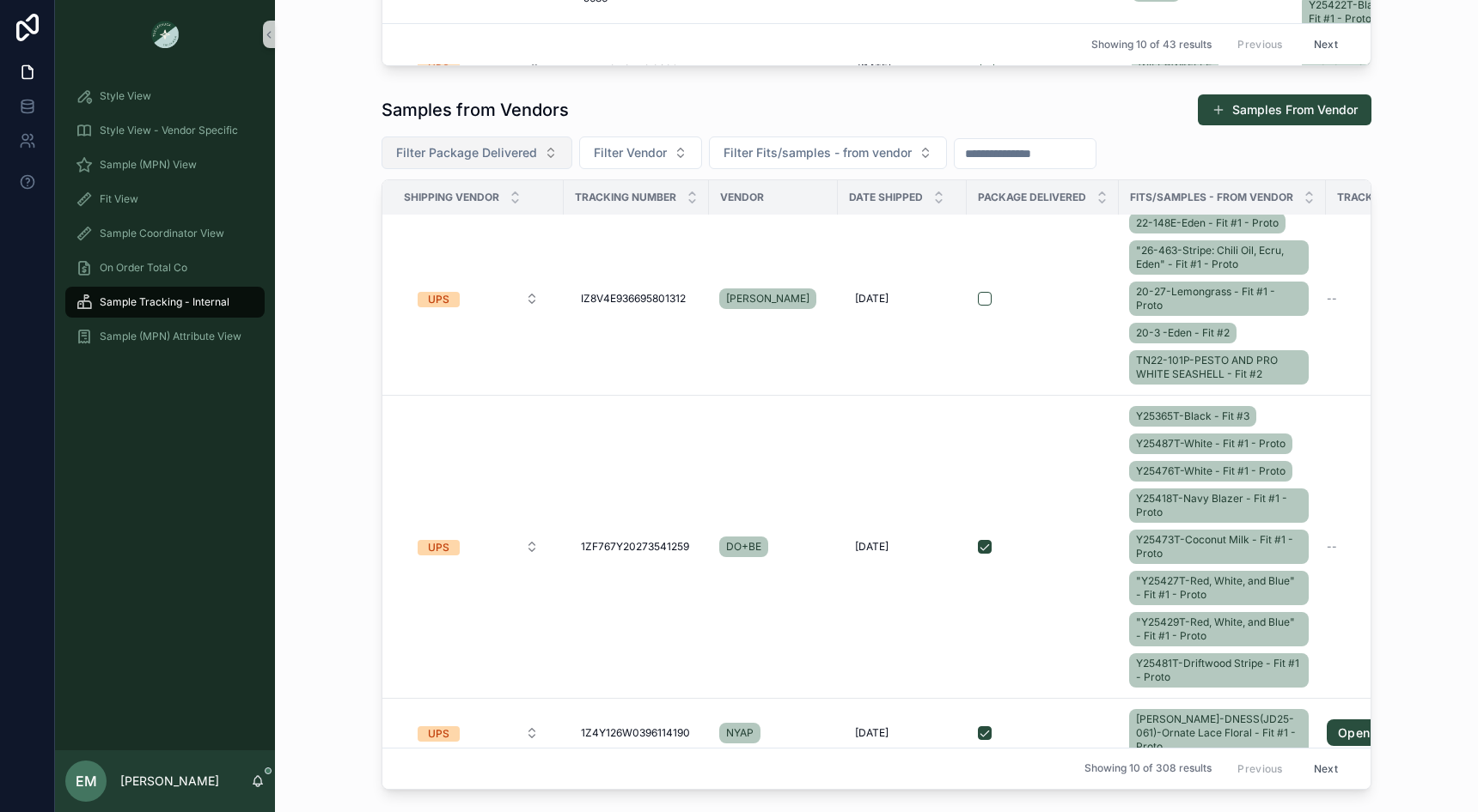
click at [439, 151] on span "Filter Package Delivered" at bounding box center [466, 153] width 141 height 17
click at [416, 257] on div "No" at bounding box center [475, 247] width 206 height 28
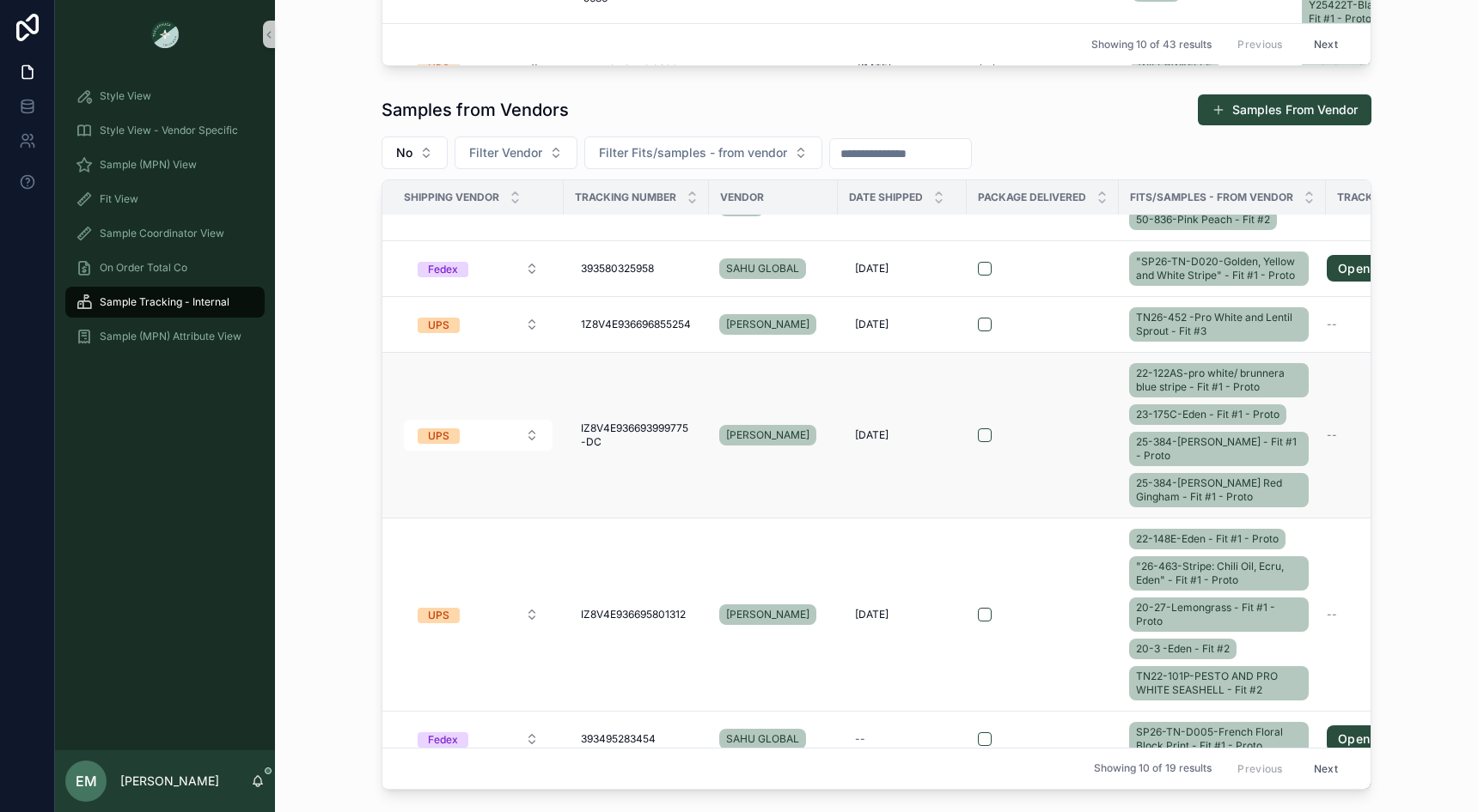
scroll to position [541, 0]
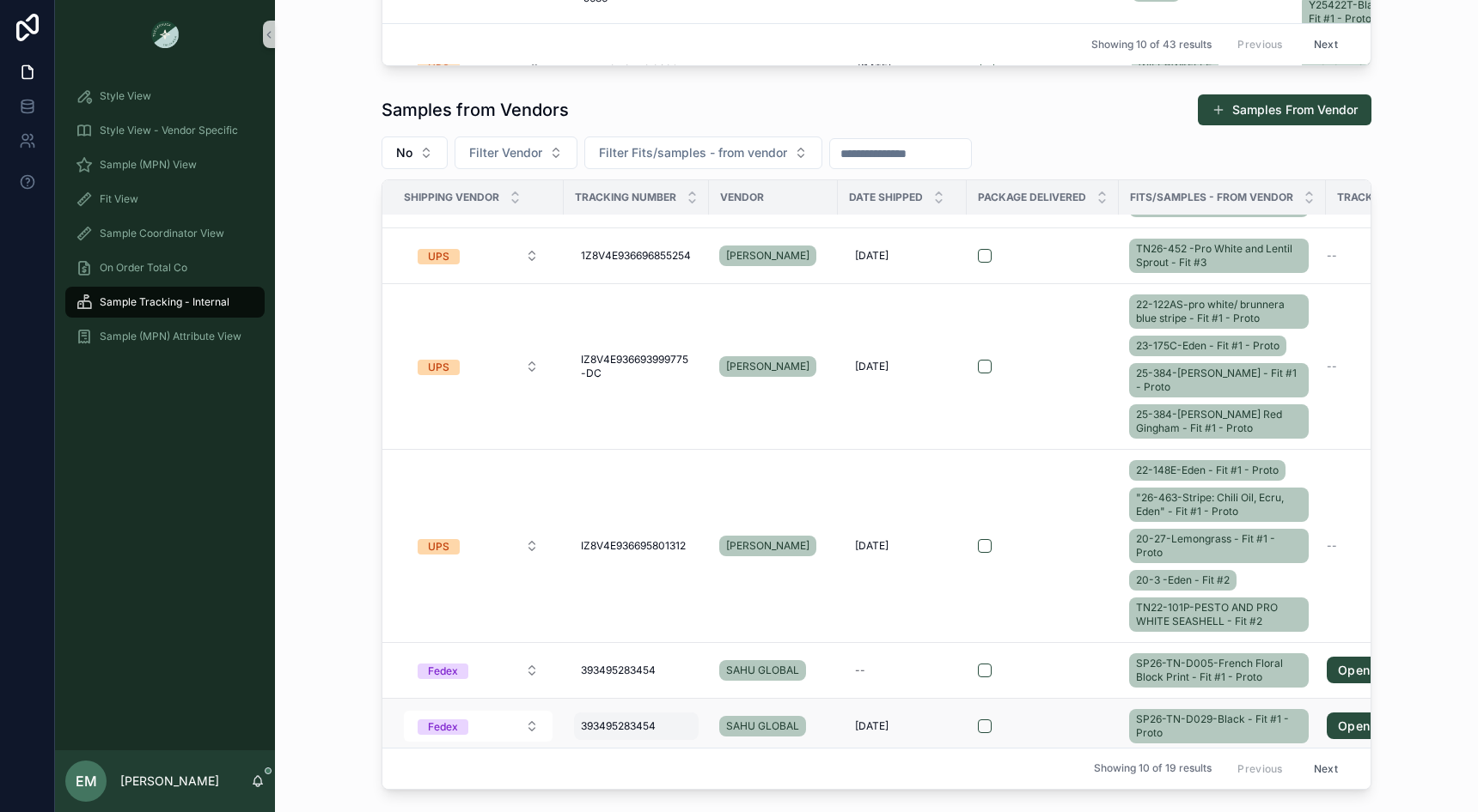
click at [621, 720] on span "393495283454" at bounding box center [618, 727] width 75 height 13
click at [624, 744] on input "**********" at bounding box center [665, 743] width 163 height 24
click at [1180, 716] on span "SP26-TN-D029-Black - Fit #1 - Proto" at bounding box center [1219, 727] width 166 height 28
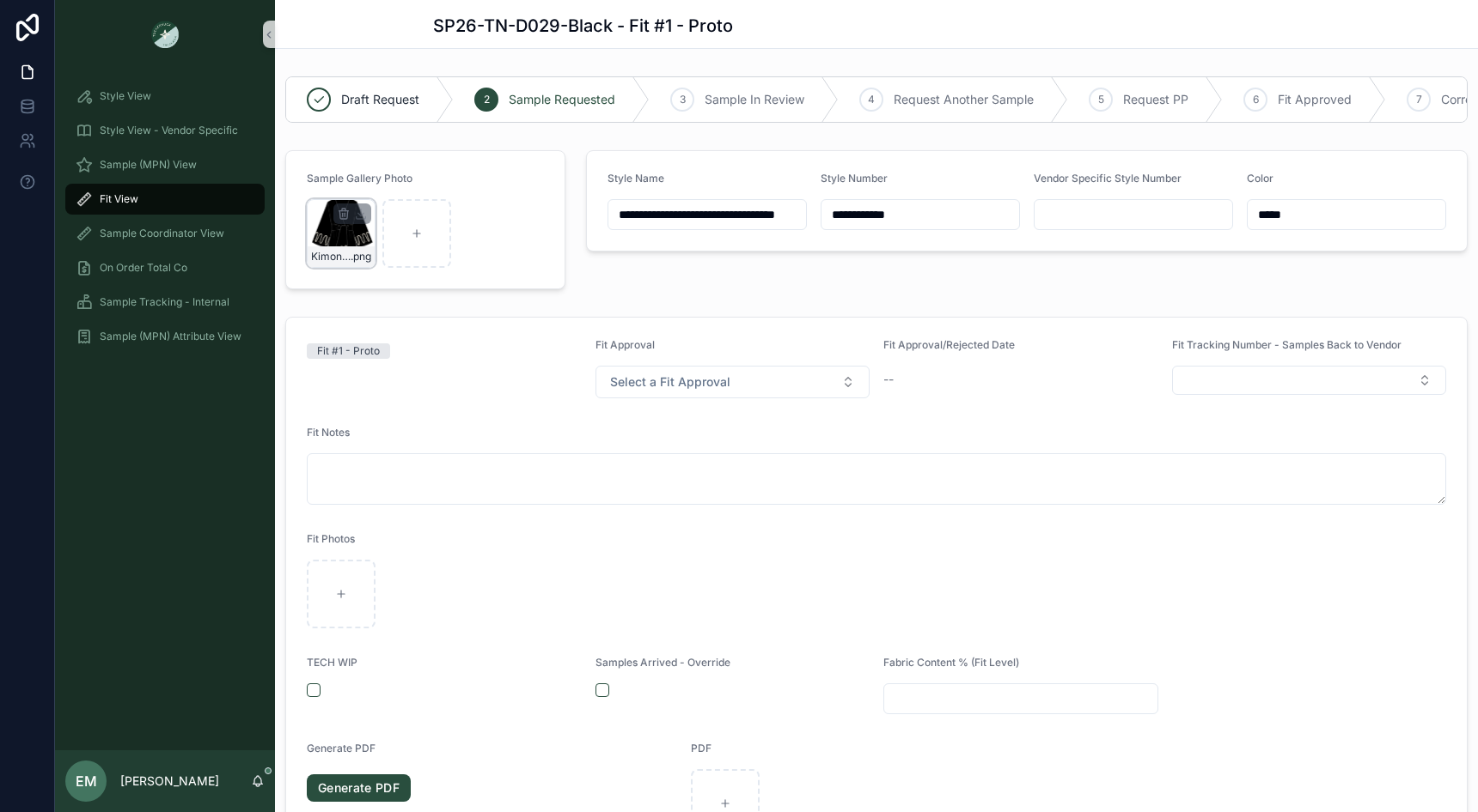
click at [332, 227] on div "Kimono_WavyBlack .png" at bounding box center [341, 234] width 69 height 69
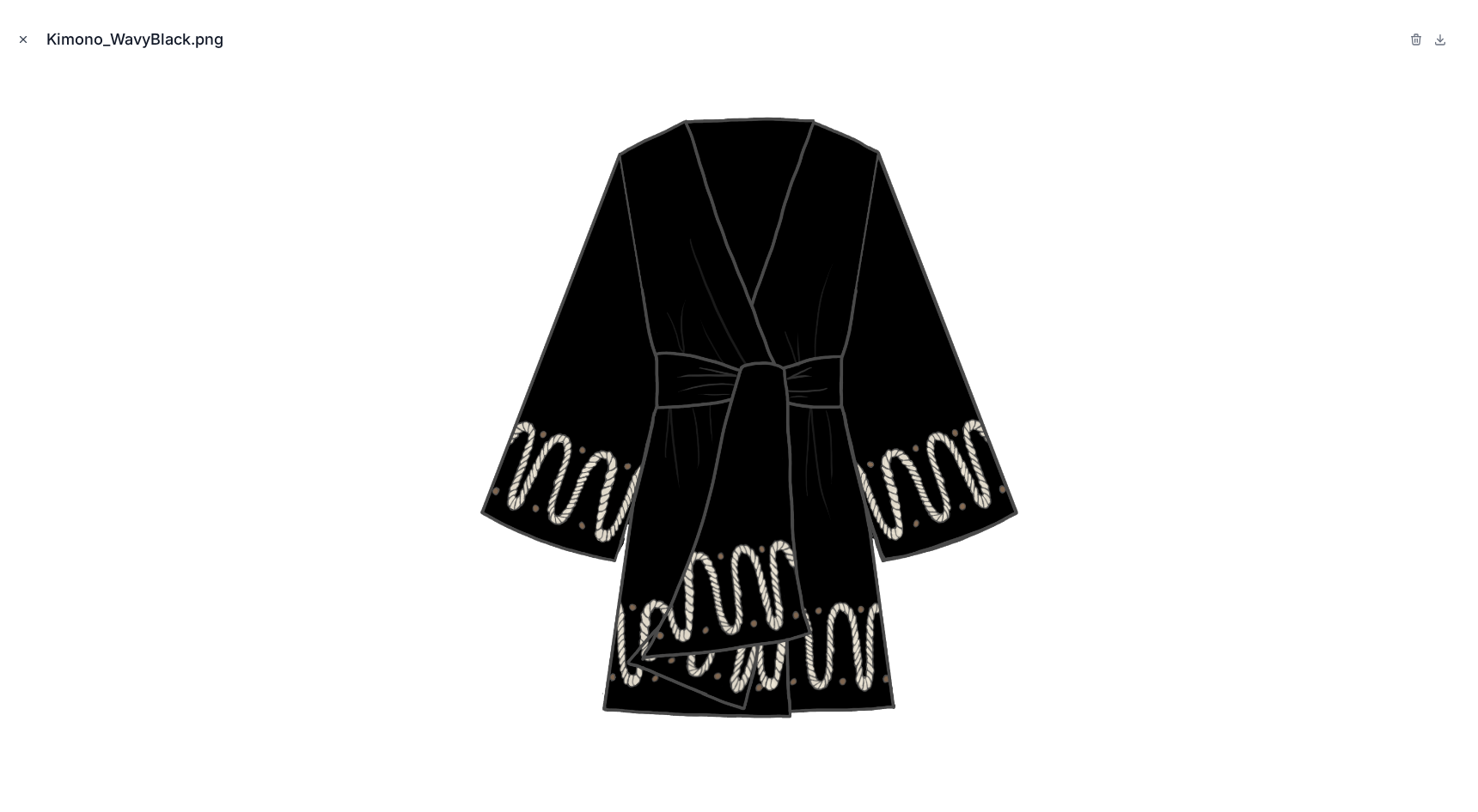
click at [20, 37] on icon "Close modal" at bounding box center [23, 39] width 12 height 12
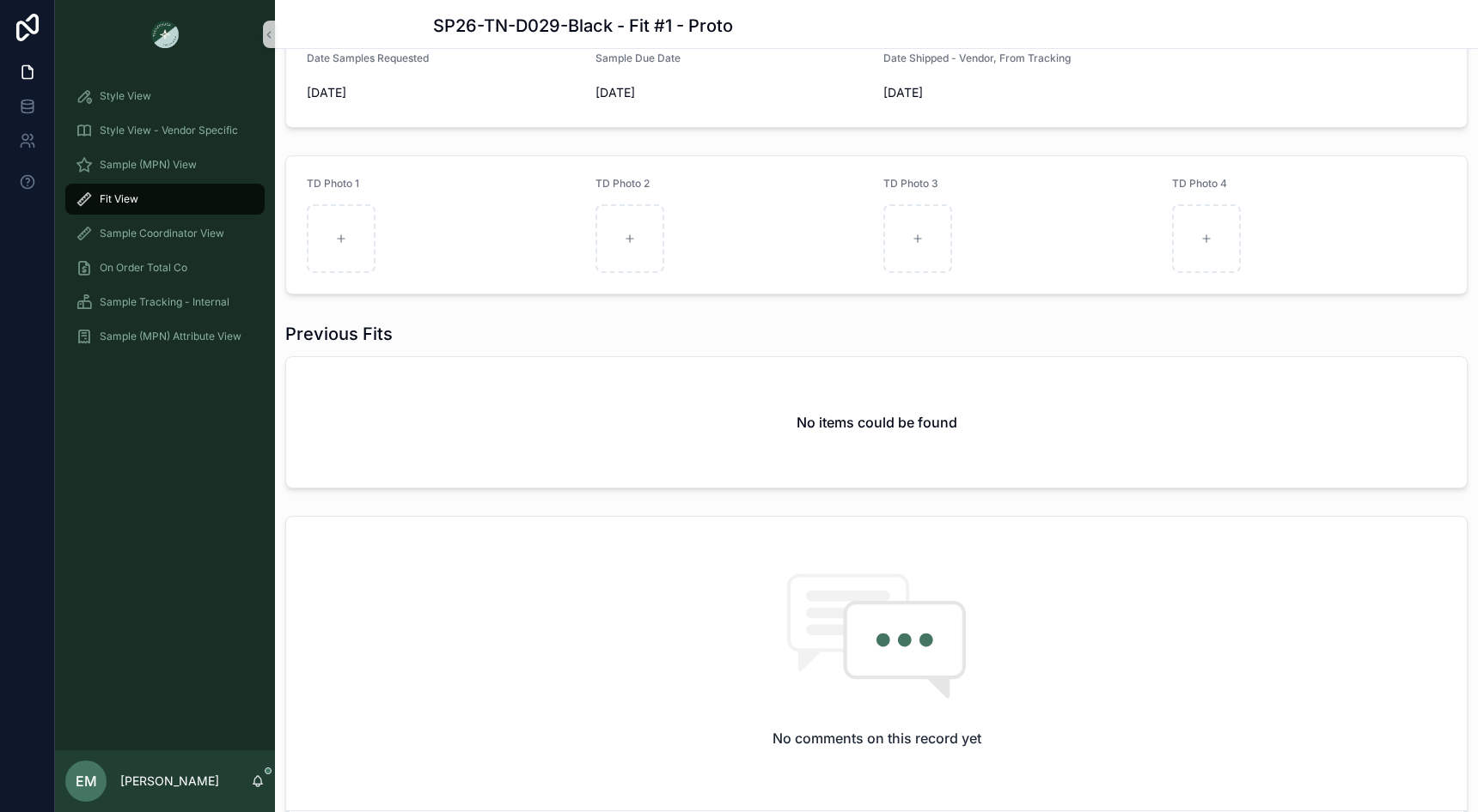
scroll to position [217, 0]
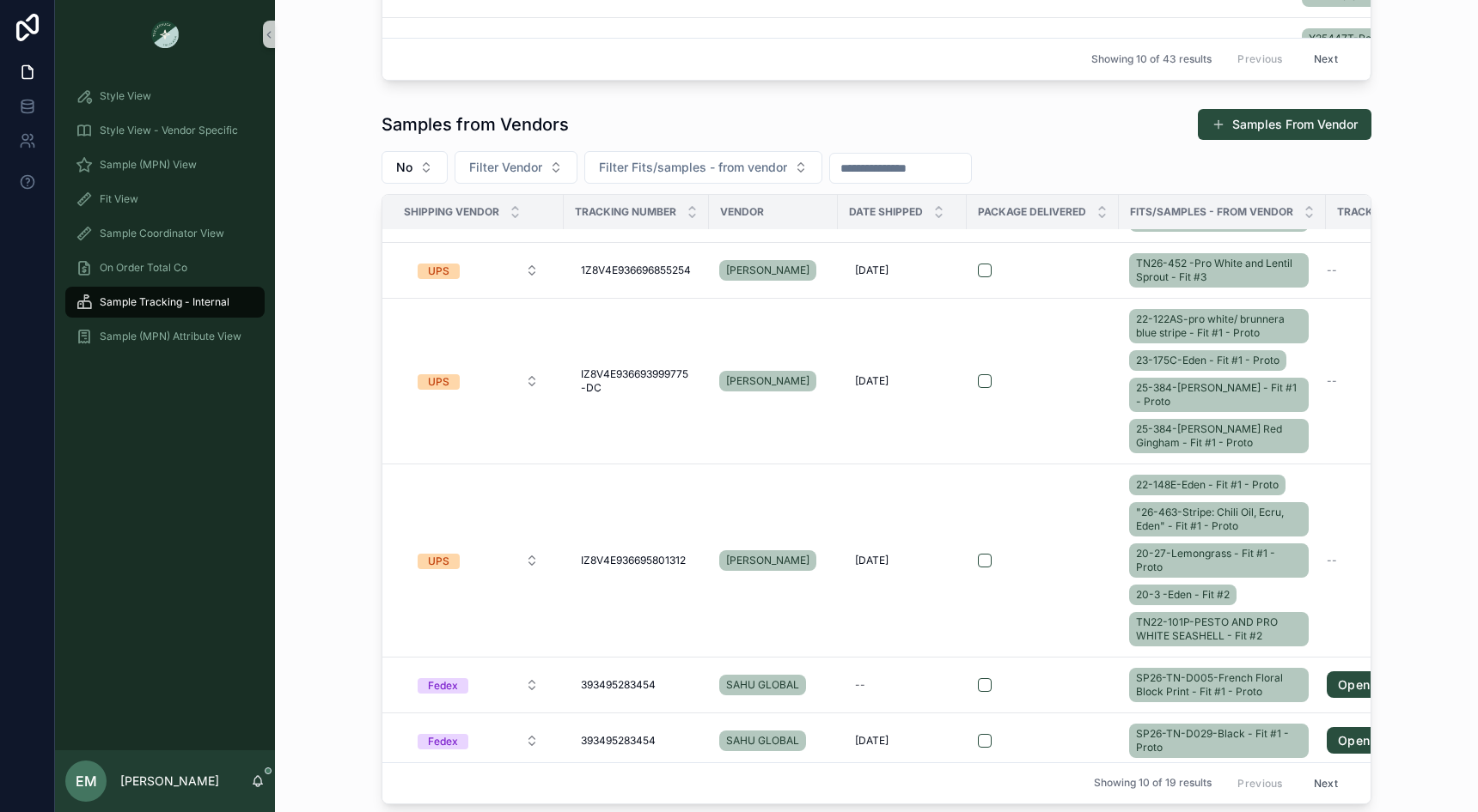
scroll to position [771, 0]
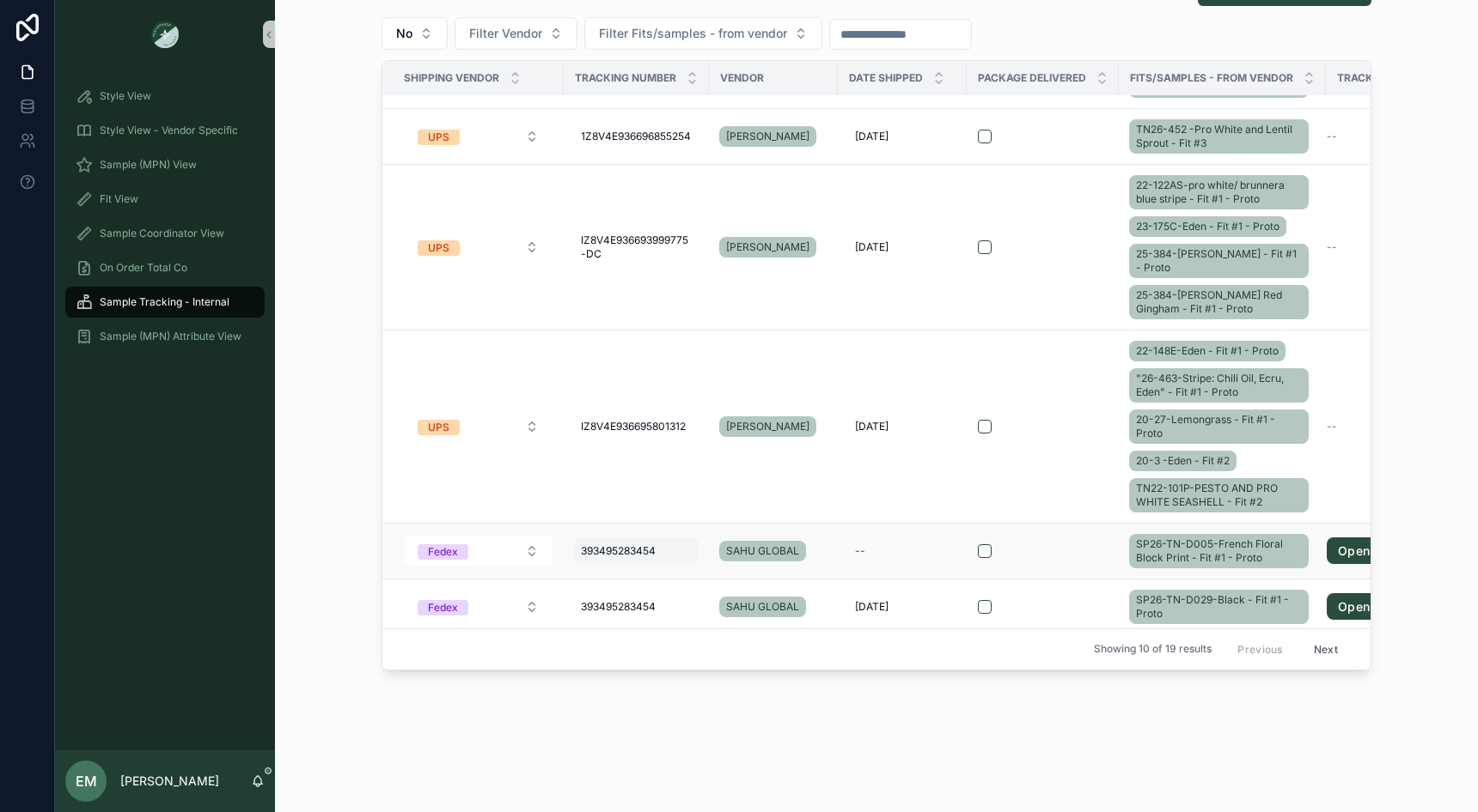
click at [616, 544] on span "393495283454" at bounding box center [618, 551] width 75 height 13
click at [620, 565] on input "**********" at bounding box center [665, 569] width 163 height 24
click at [328, 413] on div "Samples from Vendors Samples From Vendor No Filter Vendor Filter Fits/samples -…" at bounding box center [877, 322] width 1175 height 711
click at [1329, 649] on button "Next" at bounding box center [1325, 650] width 48 height 27
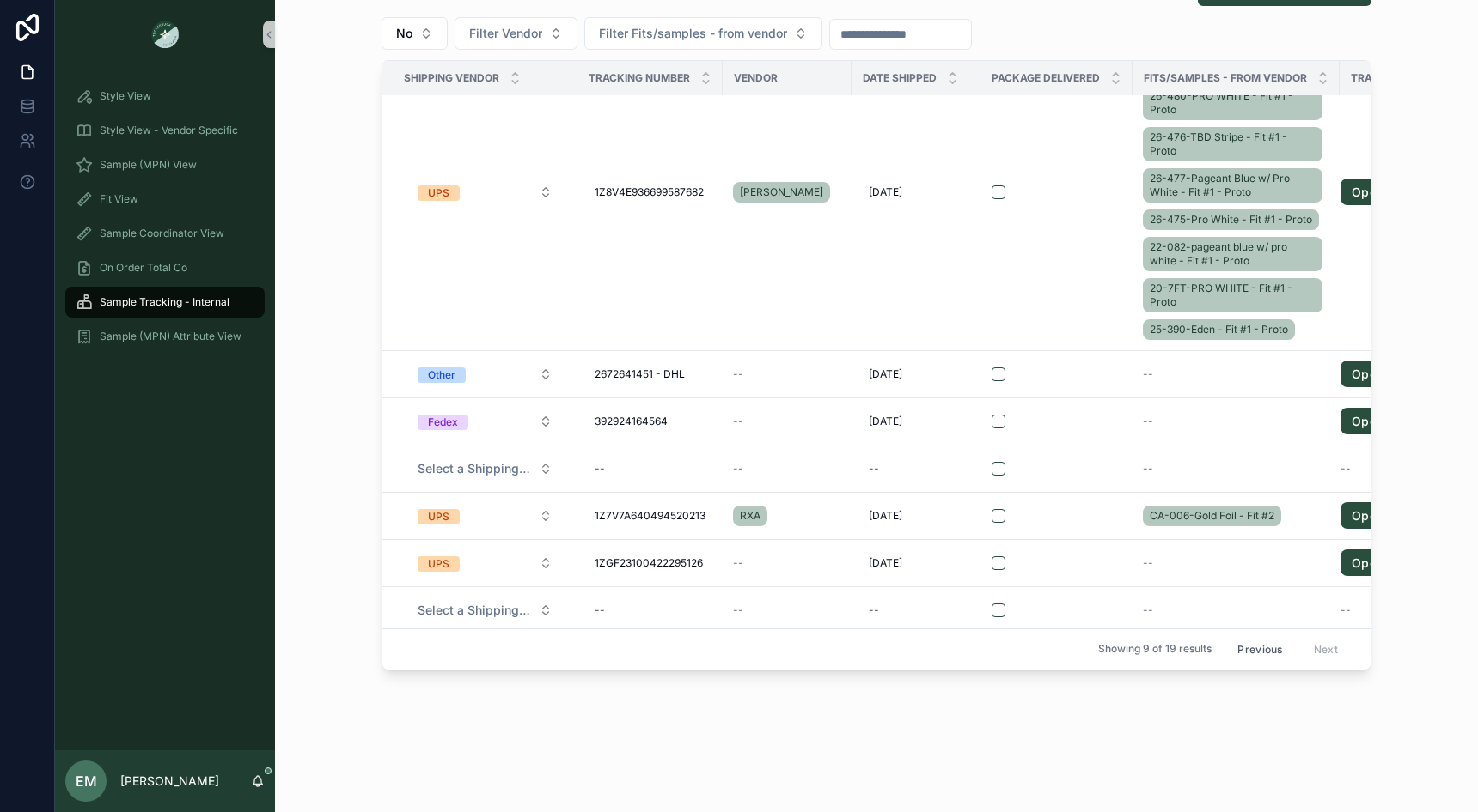
click at [1264, 649] on button "Previous" at bounding box center [1260, 650] width 69 height 27
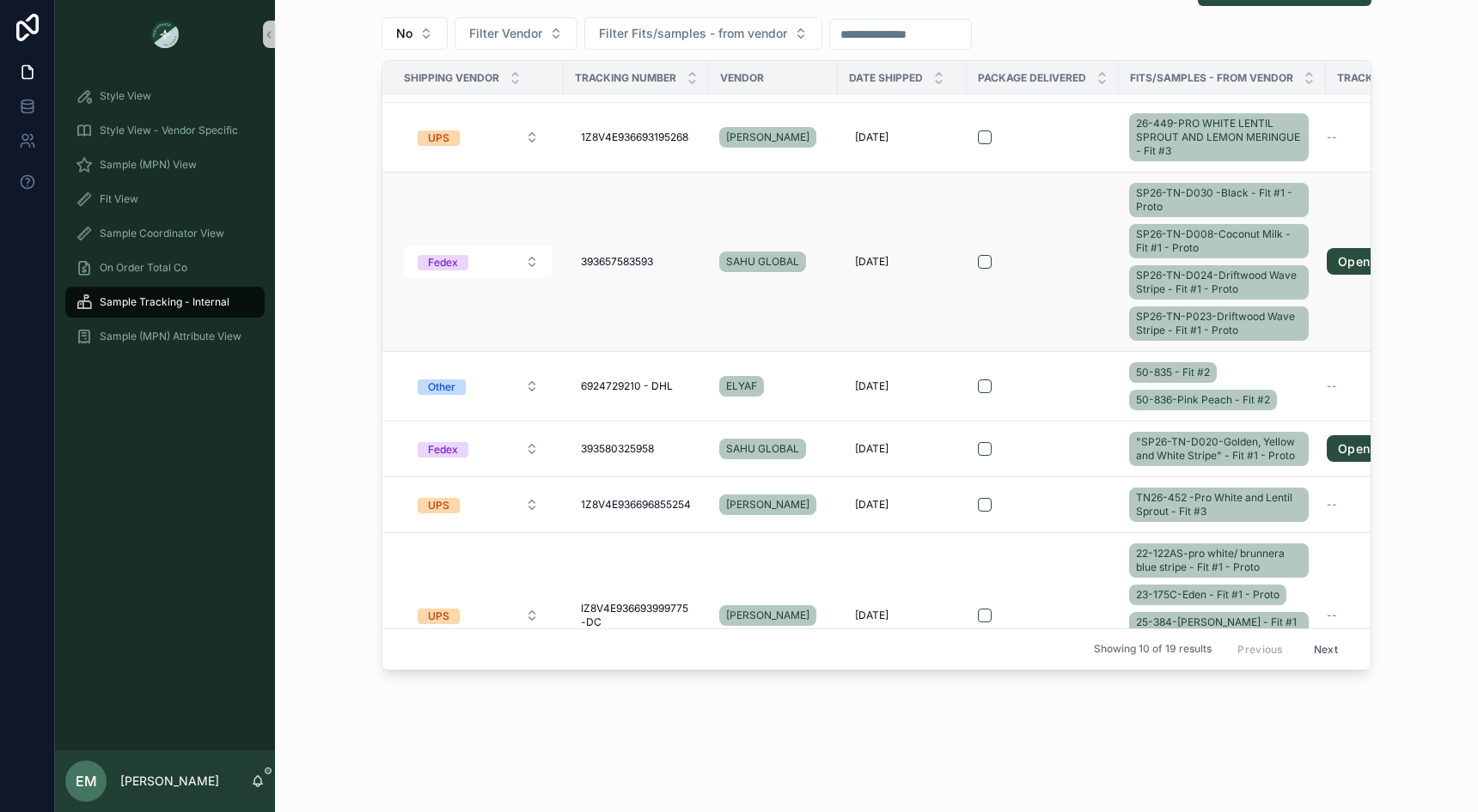
scroll to position [541, 0]
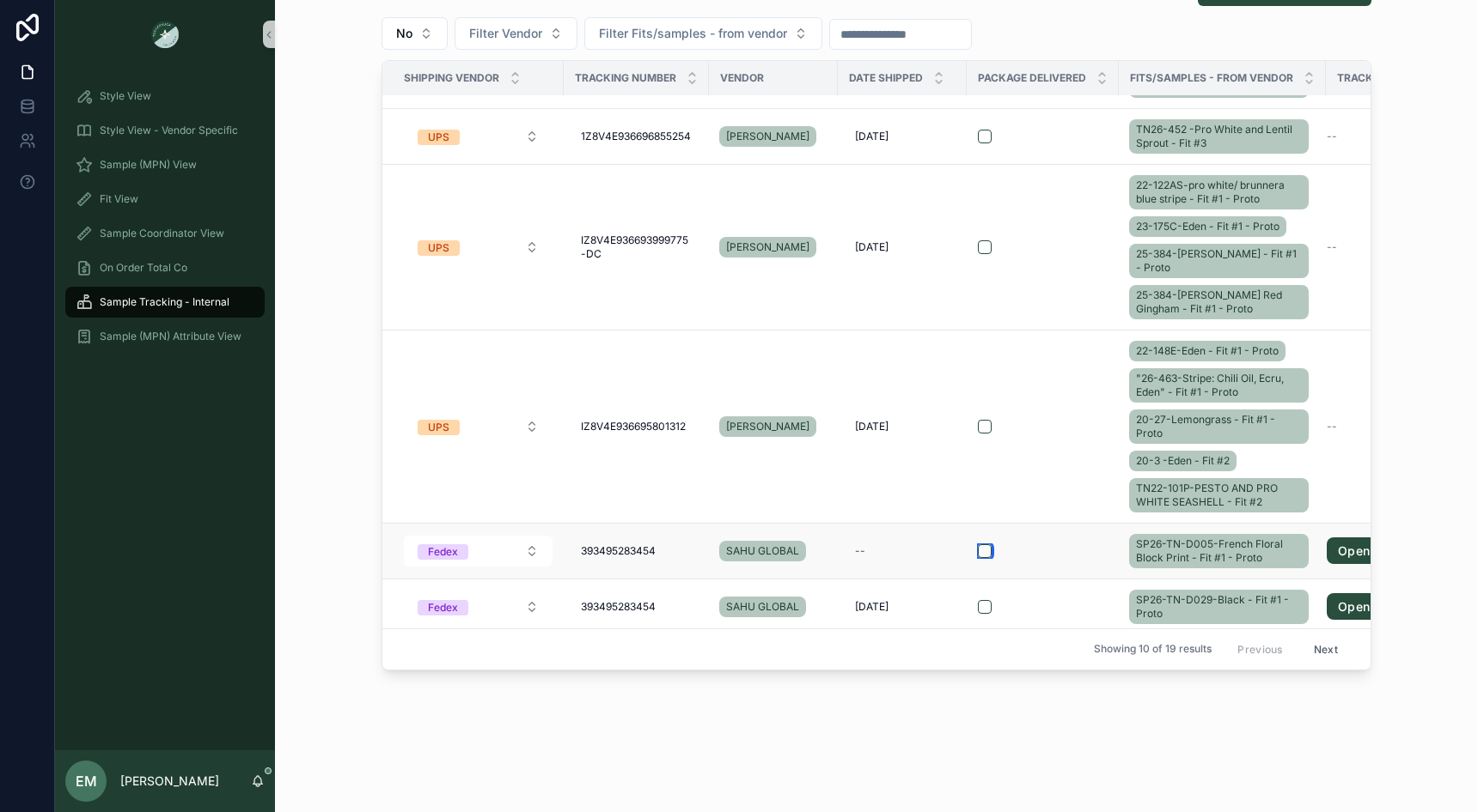
click at [981, 548] on button "scrollable content" at bounding box center [984, 551] width 13 height 13
click at [985, 600] on button "scrollable content" at bounding box center [984, 607] width 13 height 13
click at [1021, 729] on div "Samples to Vendors Samples to Vendor No Filter Vendor Filter Fits/samples - to …" at bounding box center [876, 9] width 1203 height 1559
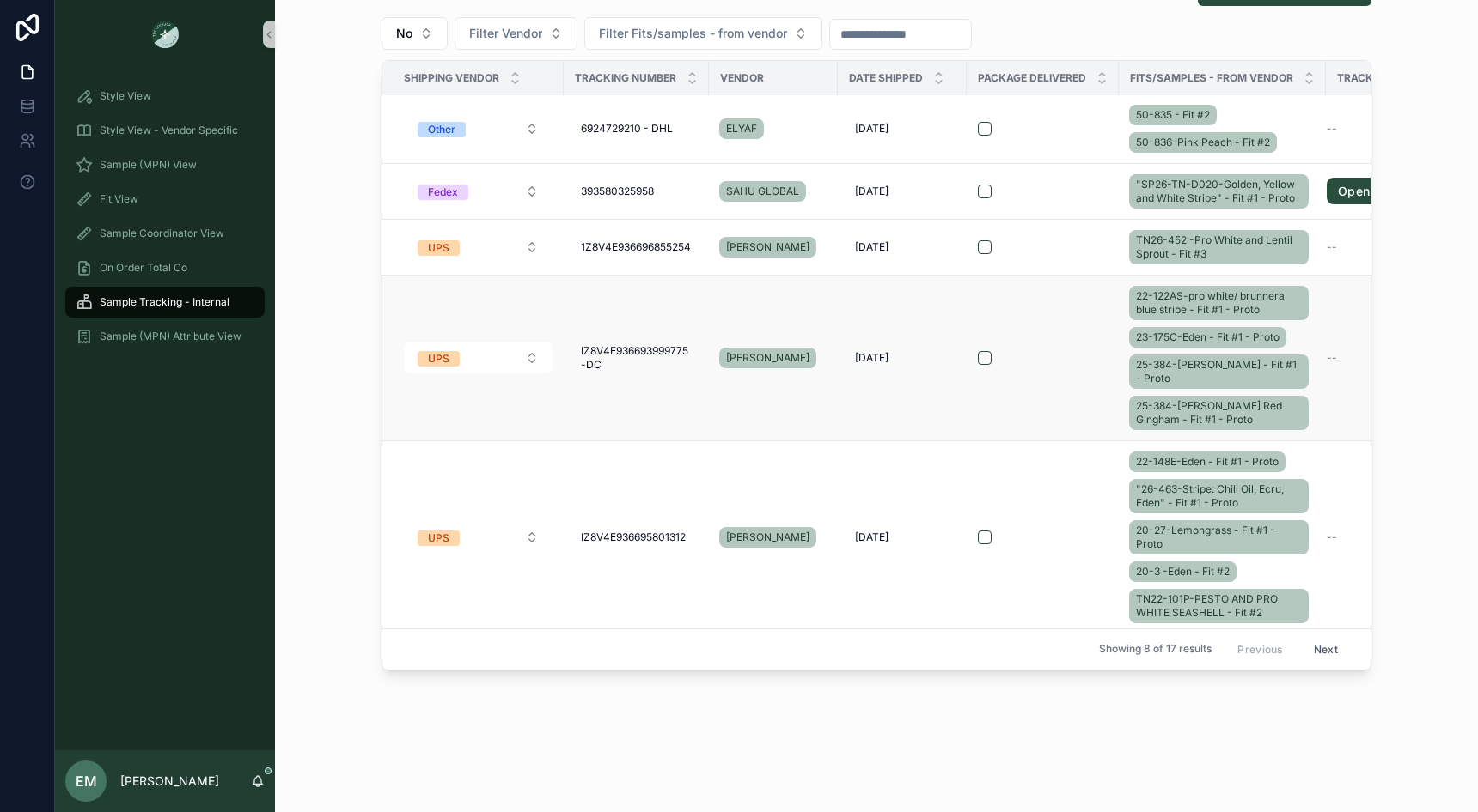
scroll to position [0, 0]
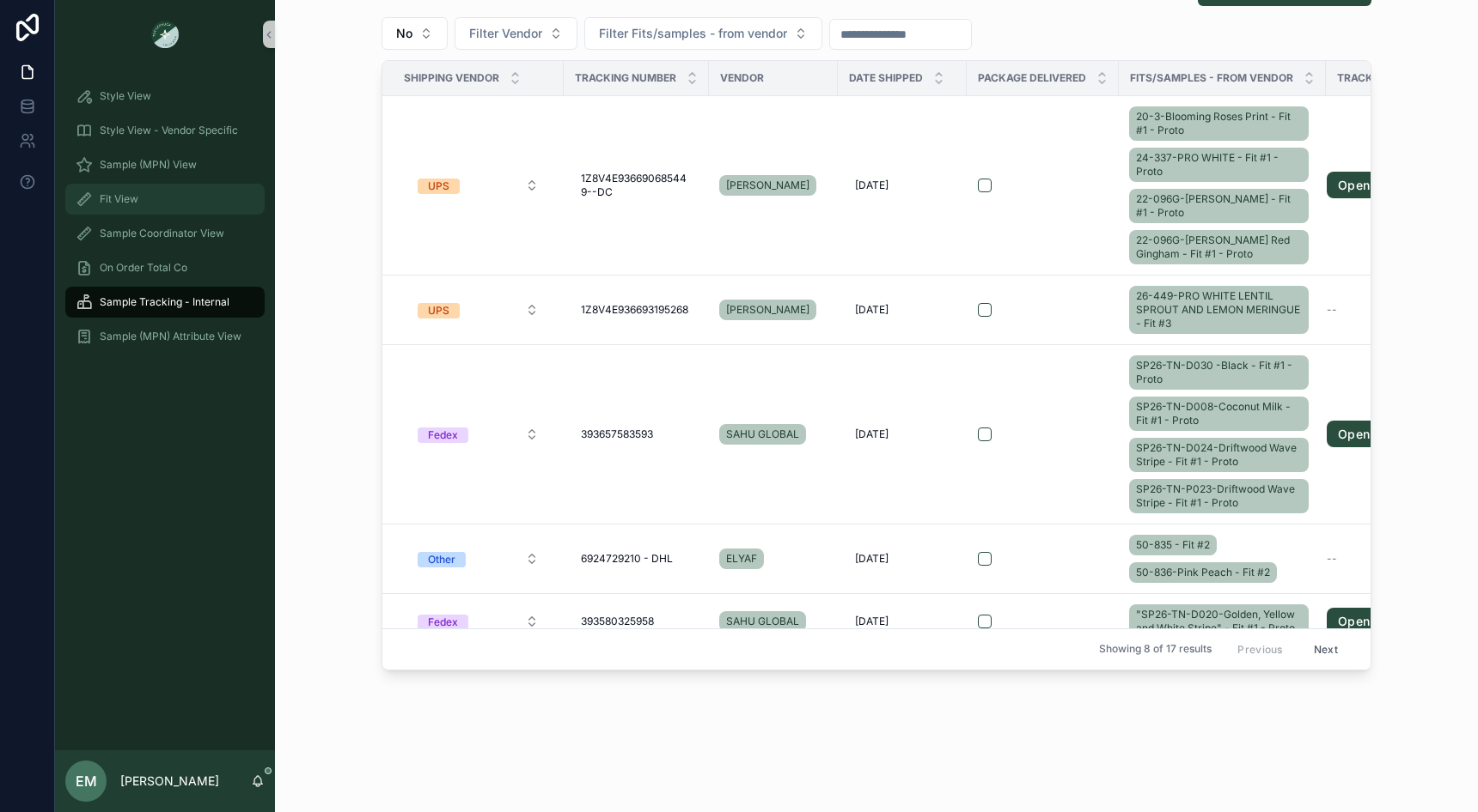
click at [140, 192] on div "Fit View" at bounding box center [165, 199] width 179 height 28
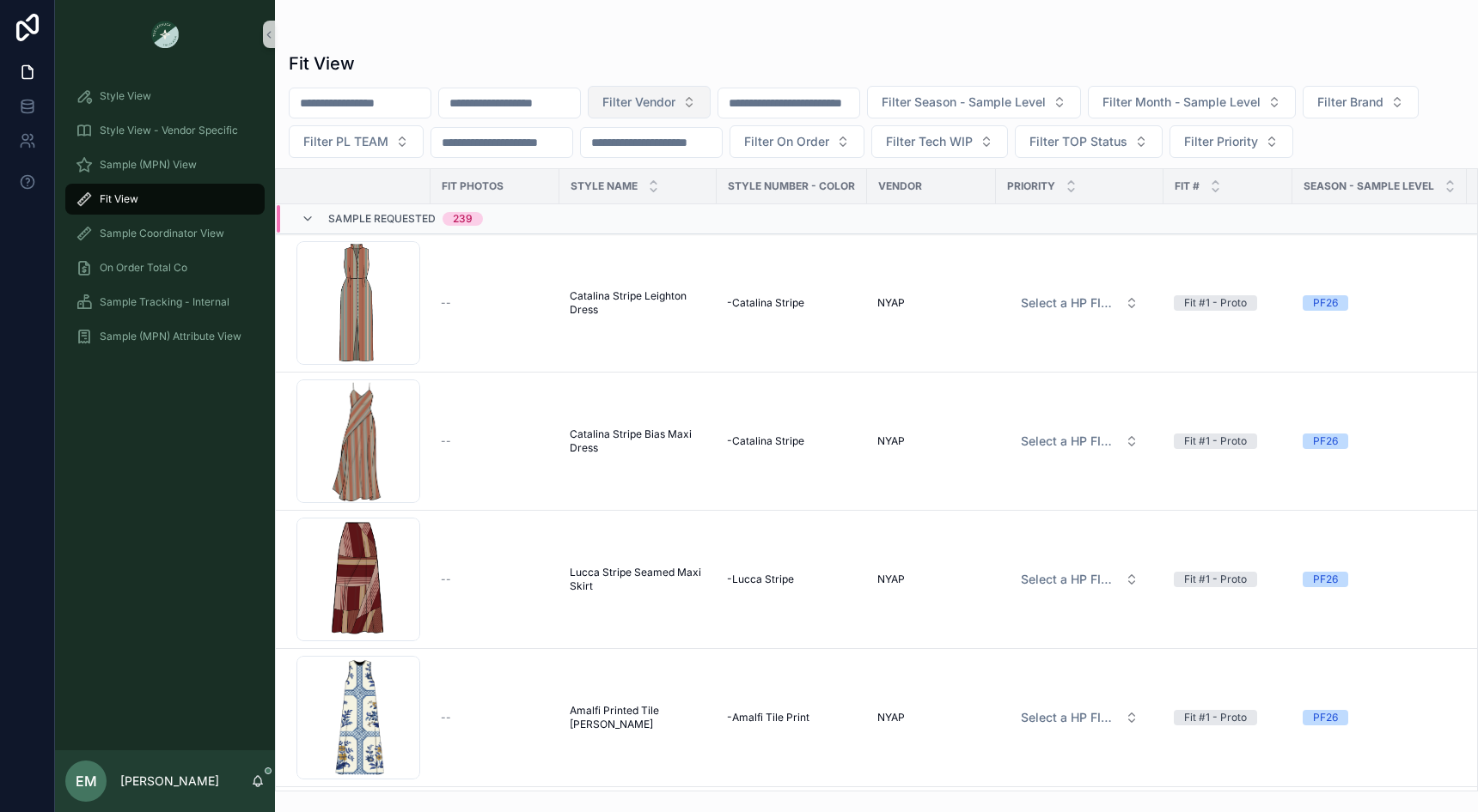
click at [675, 108] on span "Filter Vendor" at bounding box center [639, 103] width 73 height 17
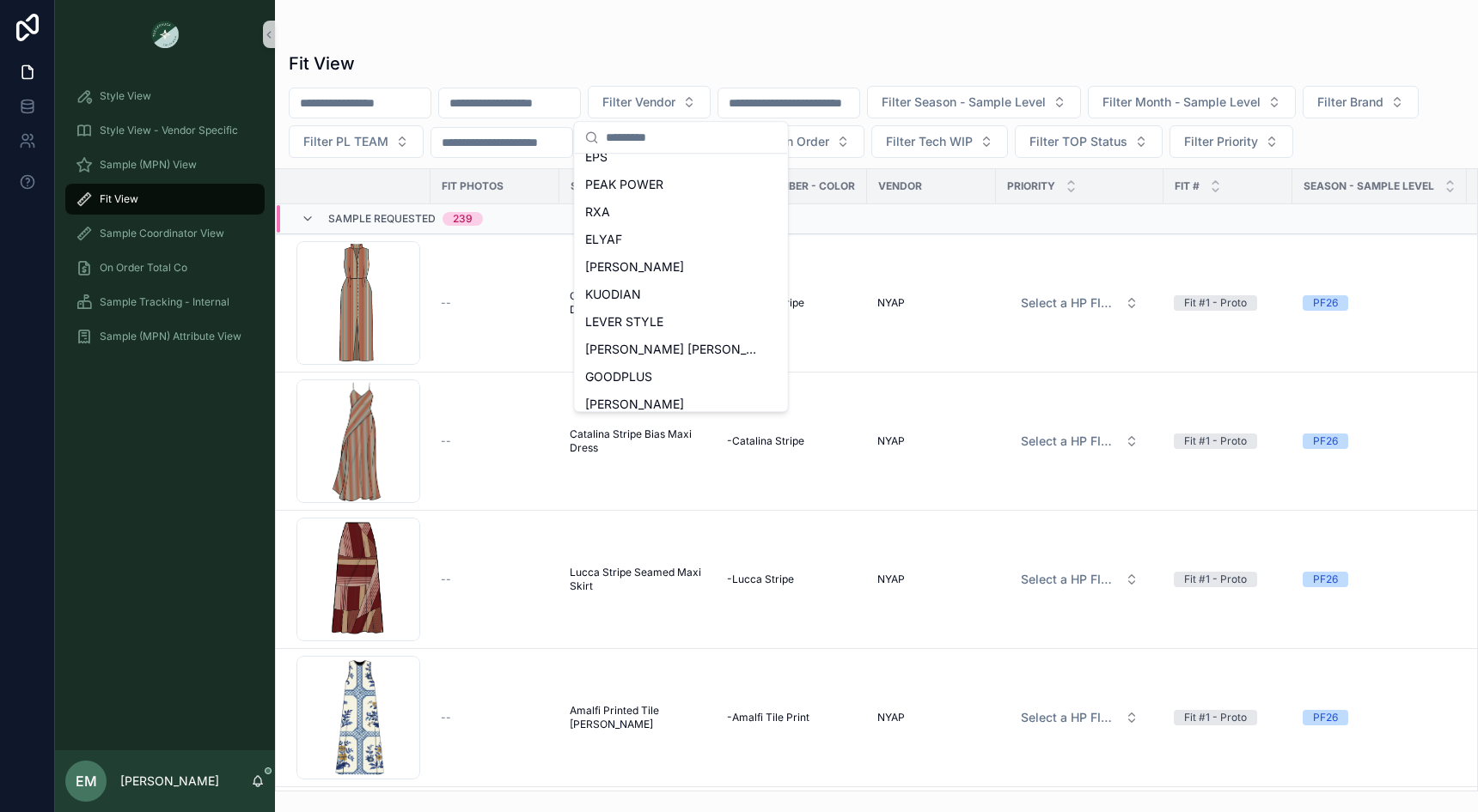
scroll to position [619, 0]
click at [648, 259] on span "[PERSON_NAME]" at bounding box center [634, 266] width 99 height 17
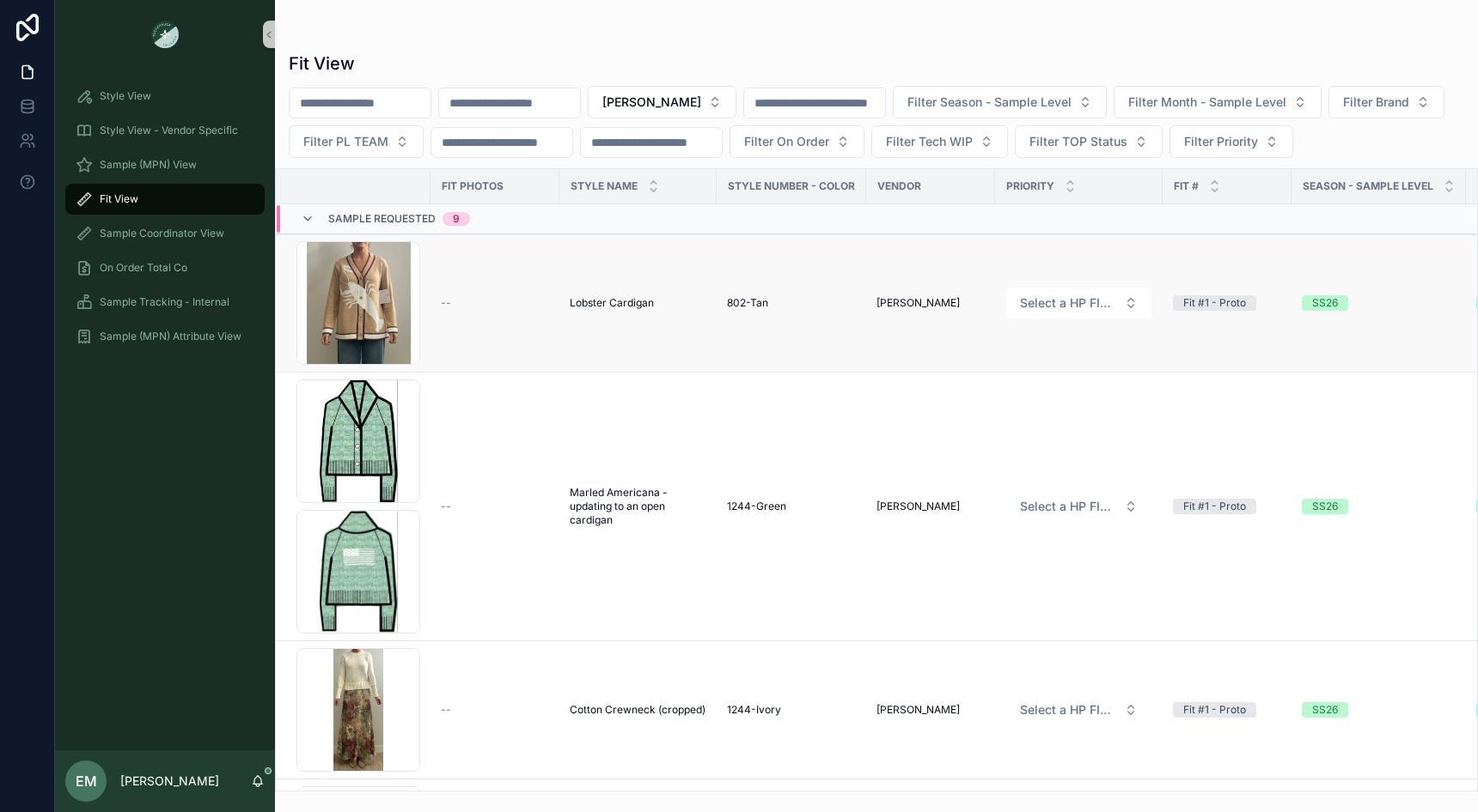
click at [594, 298] on span "Lobster Cardigan" at bounding box center [612, 303] width 85 height 13
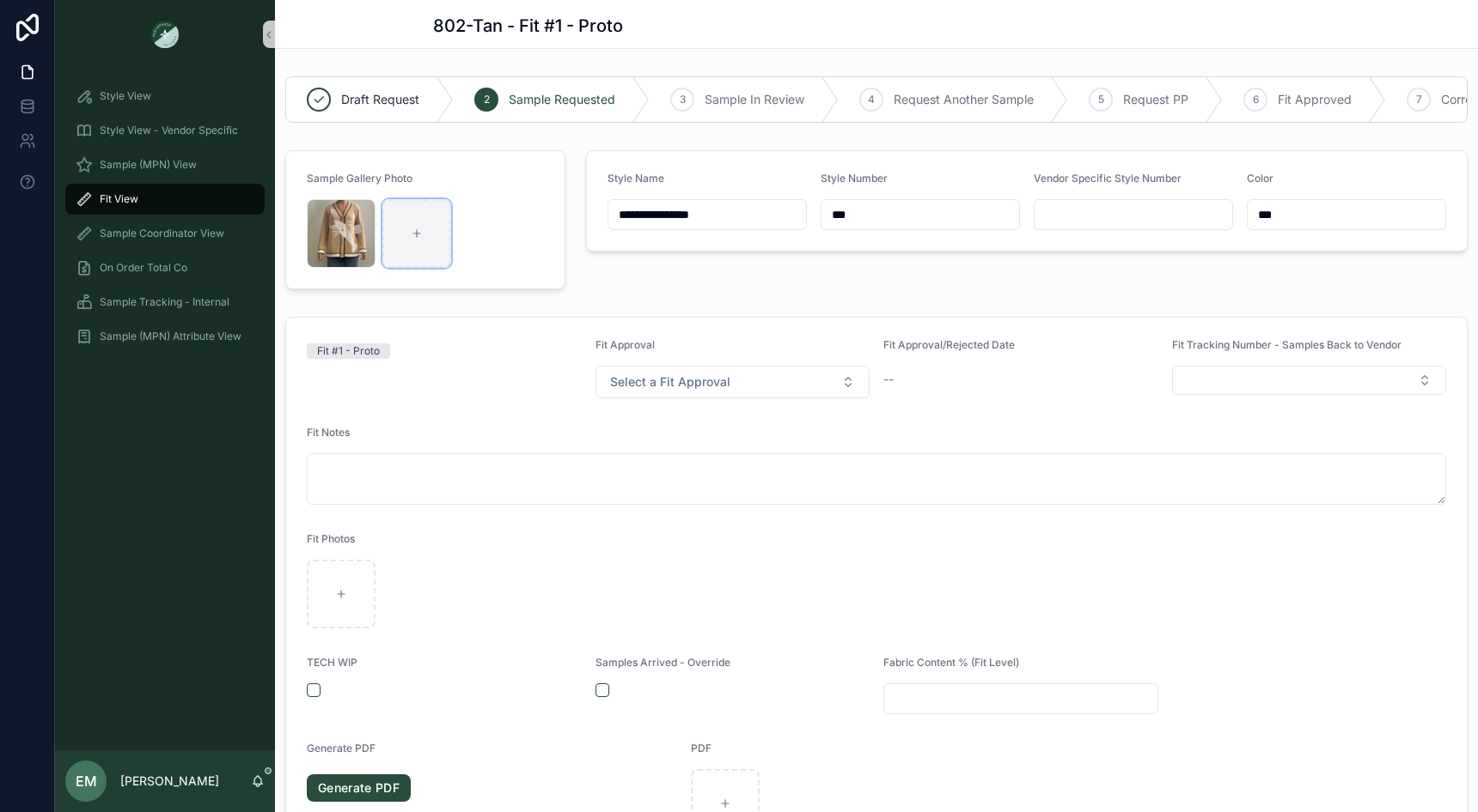
click at [409, 233] on div "scrollable content" at bounding box center [417, 234] width 69 height 69
type input "**********"
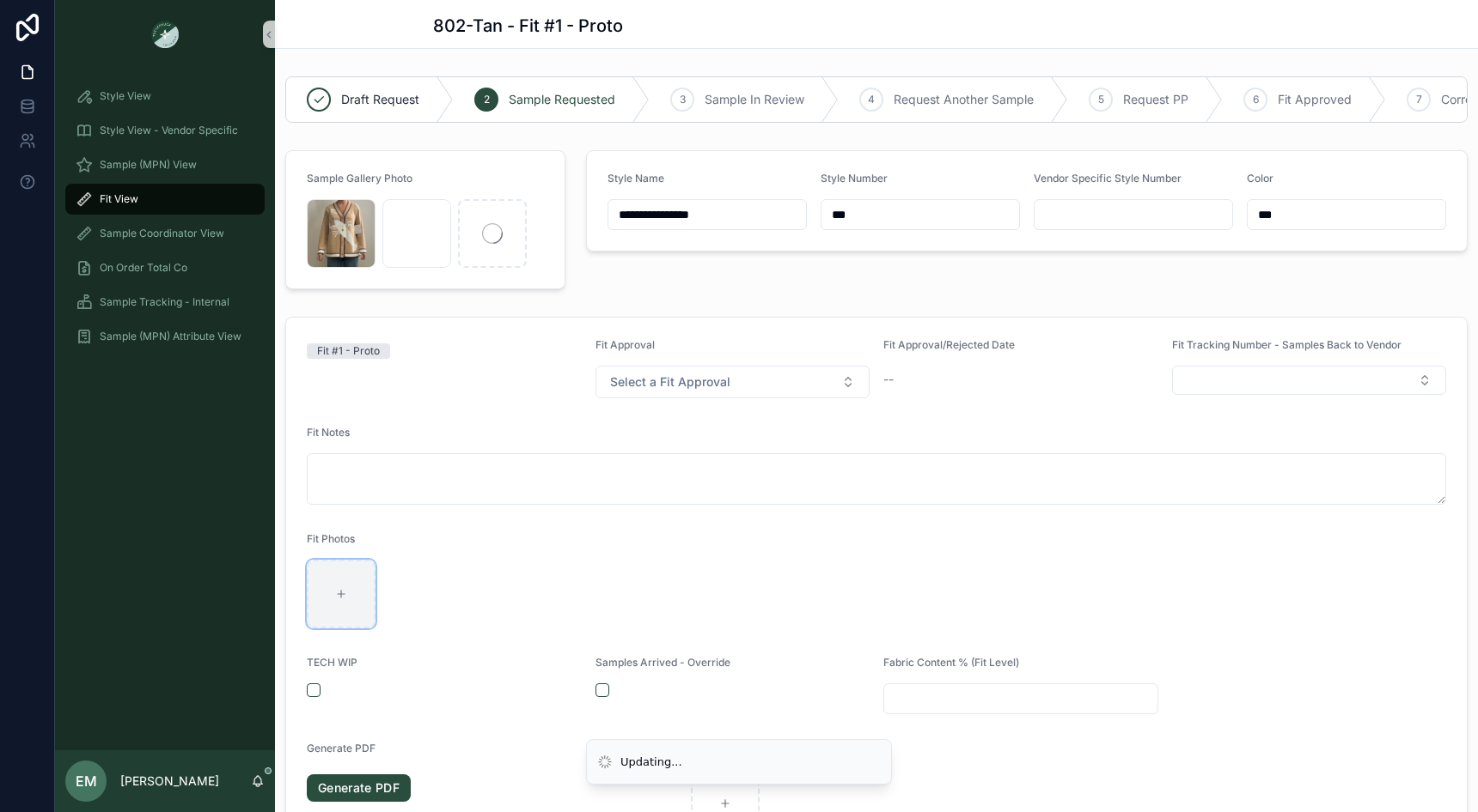
click at [335, 612] on div "scrollable content" at bounding box center [341, 594] width 69 height 69
type input "**********"
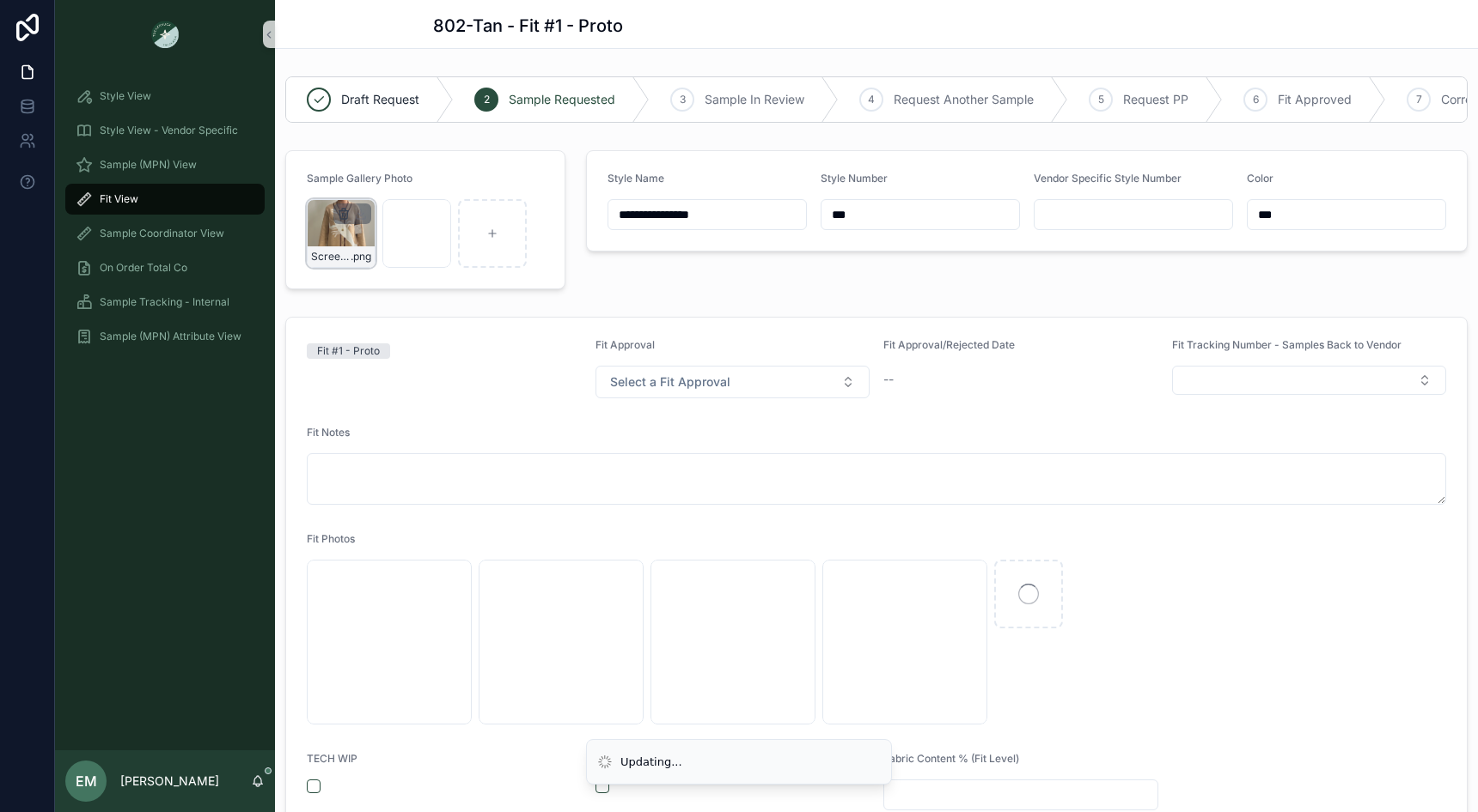
click at [343, 215] on icon "scrollable content" at bounding box center [344, 214] width 13 height 13
click at [377, 181] on icon "scrollable content" at bounding box center [379, 181] width 13 height 13
click at [694, 288] on div "**********" at bounding box center [1026, 219] width 902 height 153
click at [597, 782] on button "scrollable content" at bounding box center [602, 786] width 13 height 13
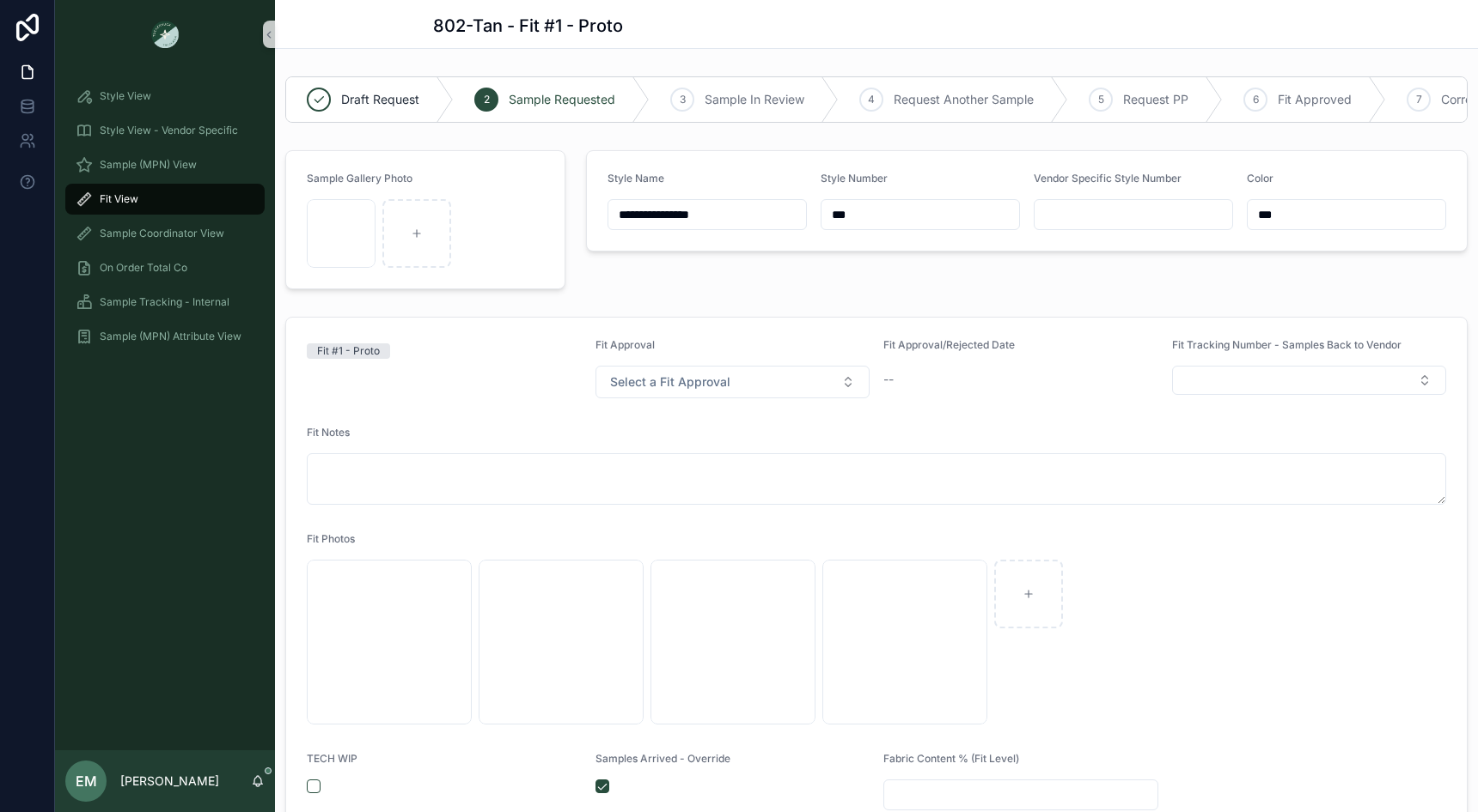
click at [670, 288] on div "**********" at bounding box center [1026, 219] width 902 height 153
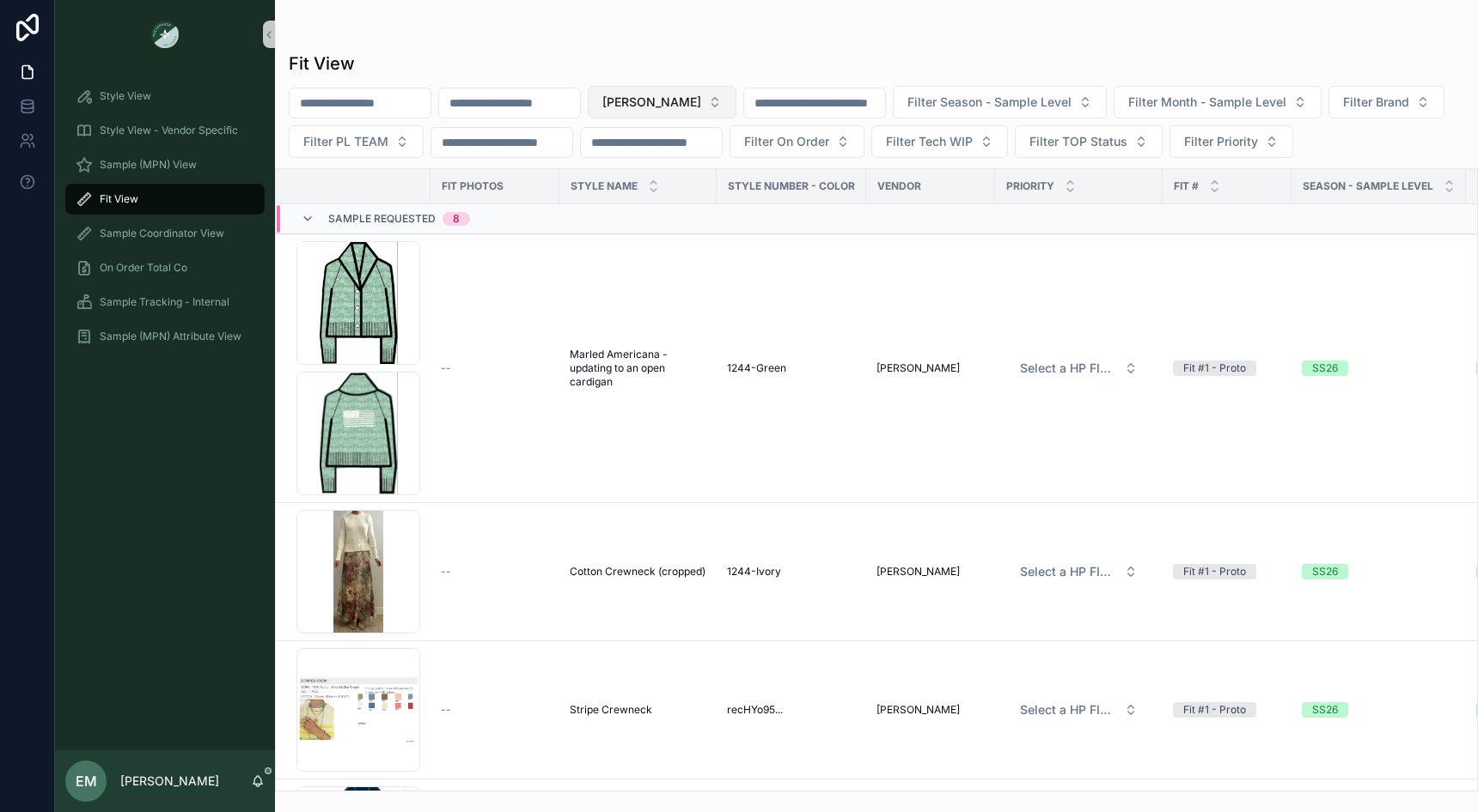
click at [700, 94] on span "[PERSON_NAME]" at bounding box center [651, 103] width 99 height 17
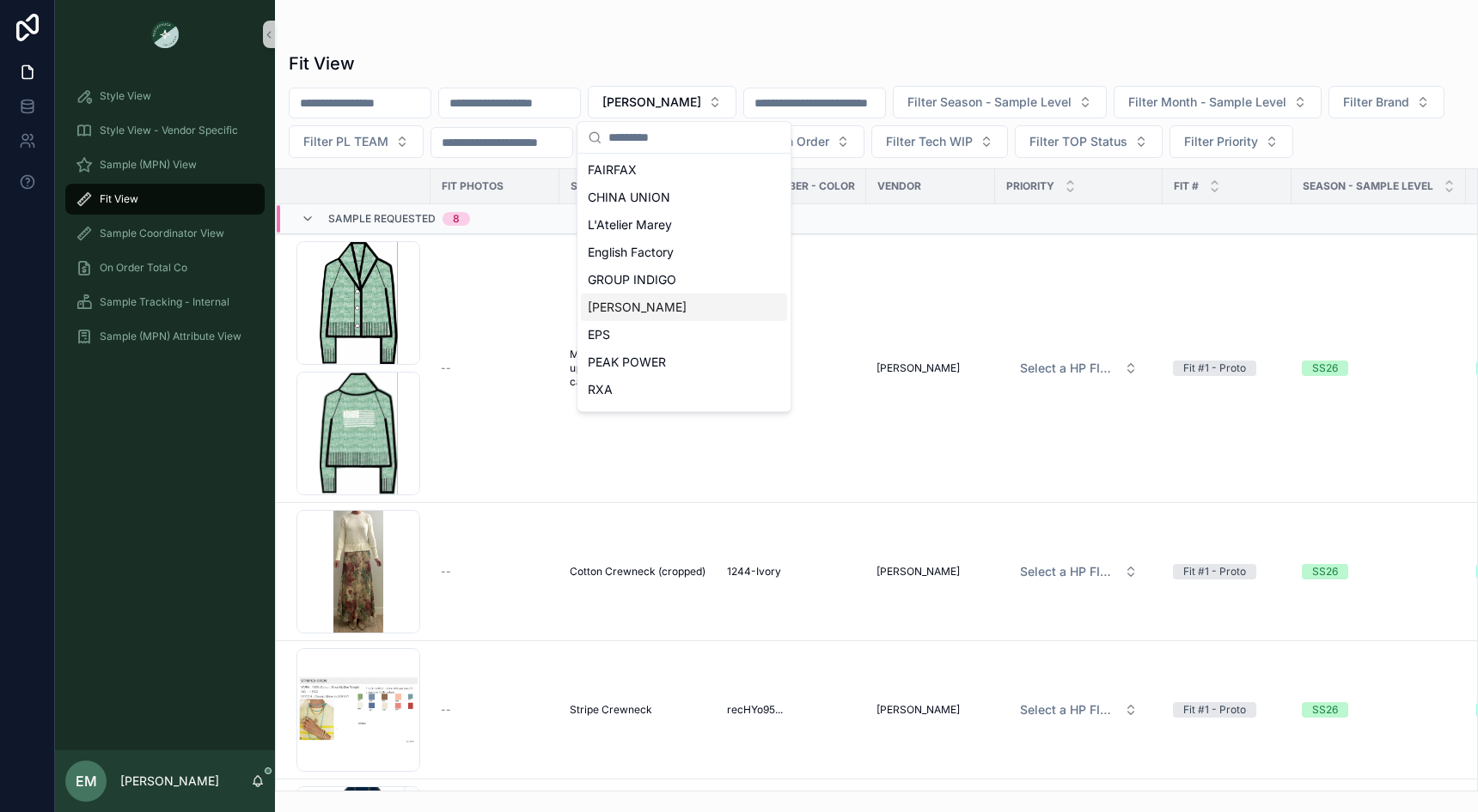
scroll to position [464, 0]
click at [654, 205] on span "CHINA UNION" at bounding box center [629, 202] width 83 height 17
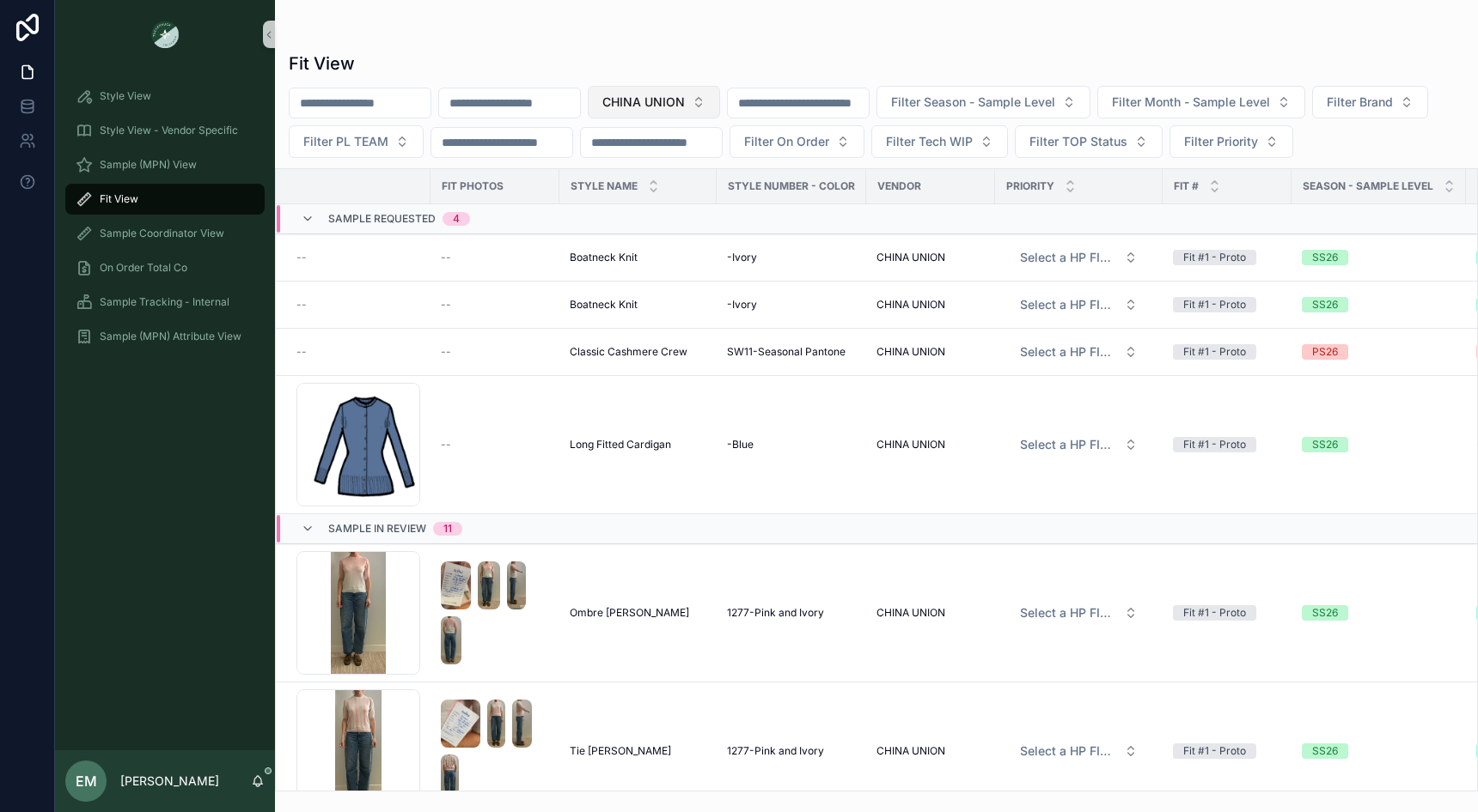
click at [672, 94] on span "CHINA UNION" at bounding box center [643, 103] width 83 height 17
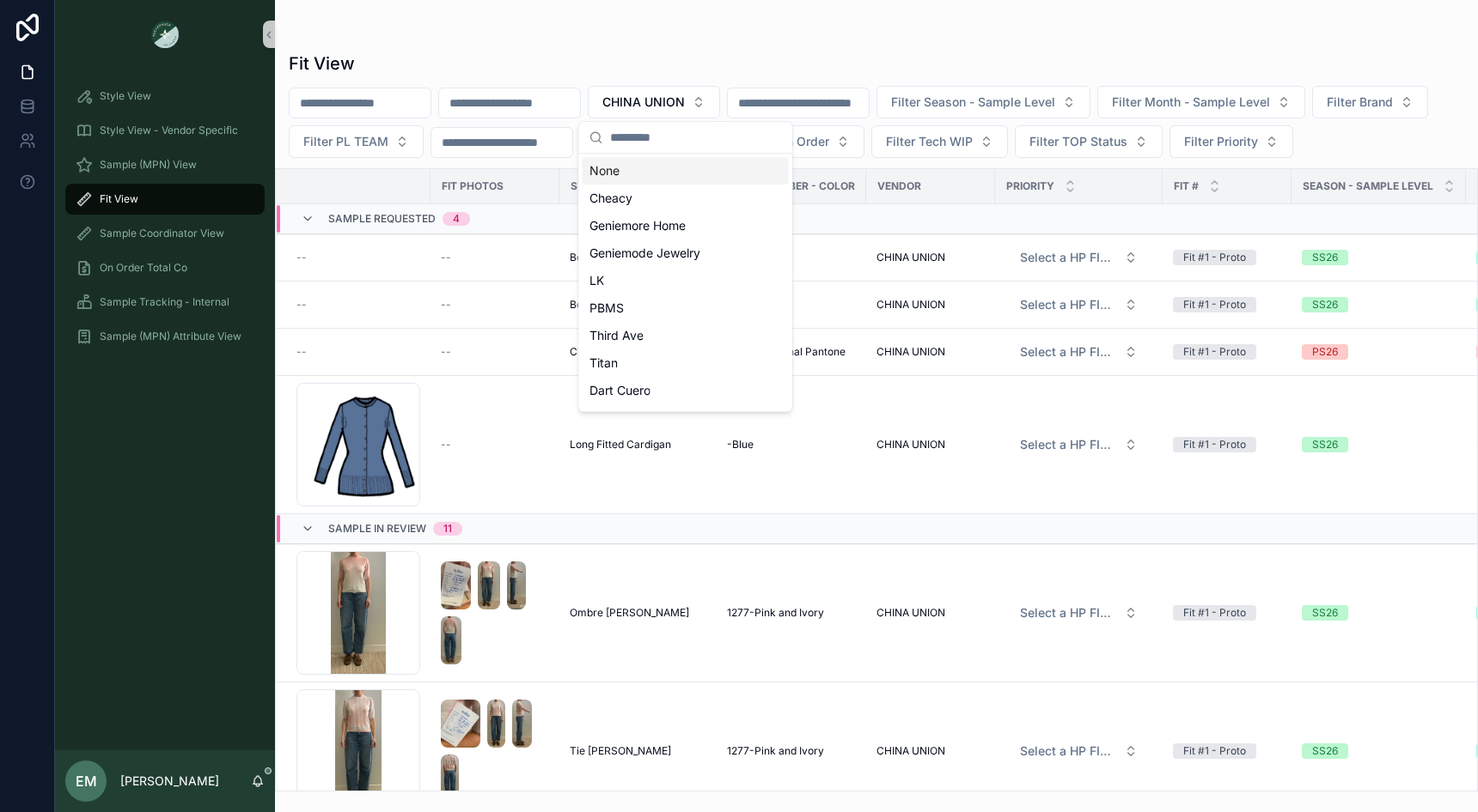
click at [649, 164] on div "None" at bounding box center [686, 171] width 206 height 28
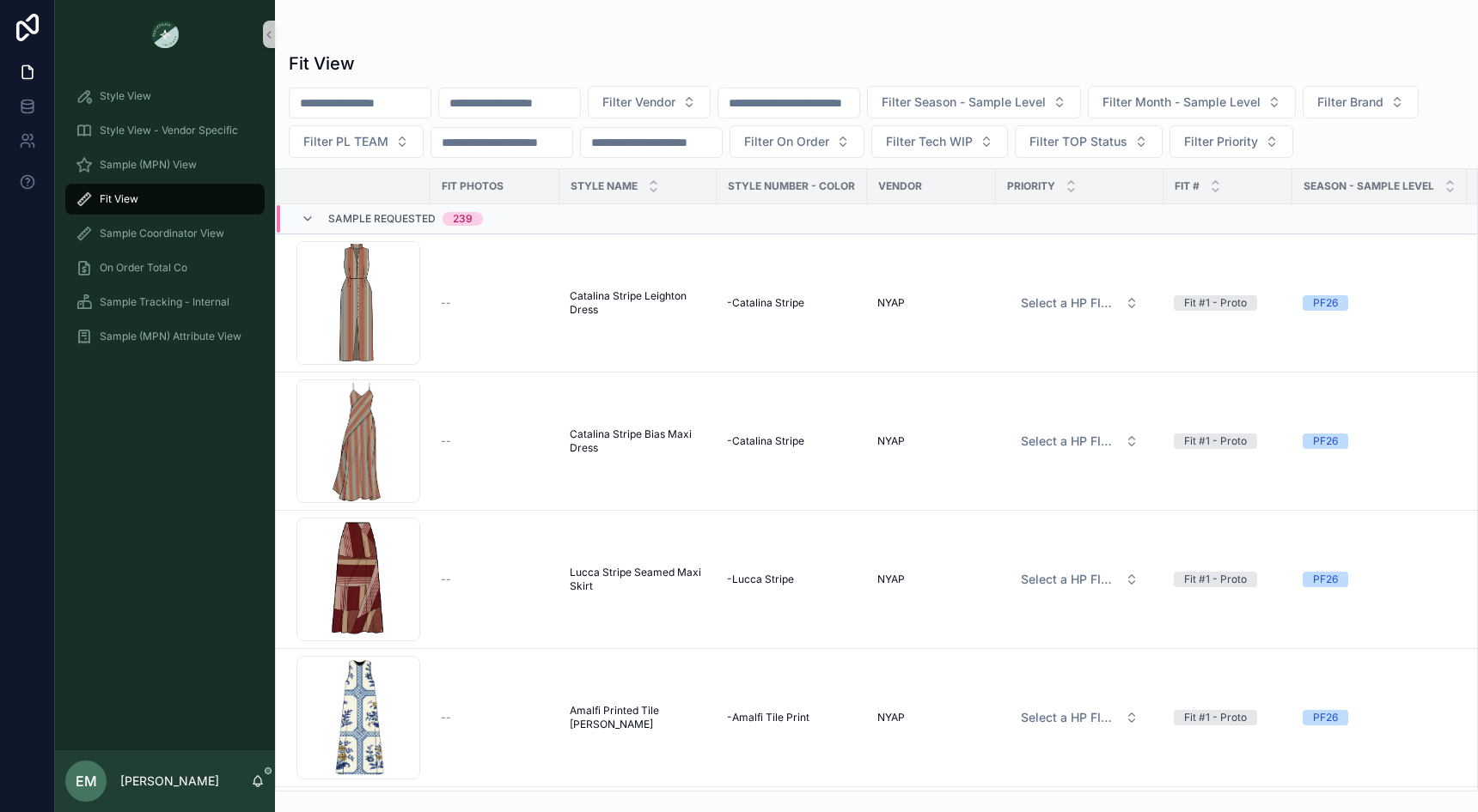
click at [531, 99] on input "scrollable content" at bounding box center [509, 103] width 141 height 24
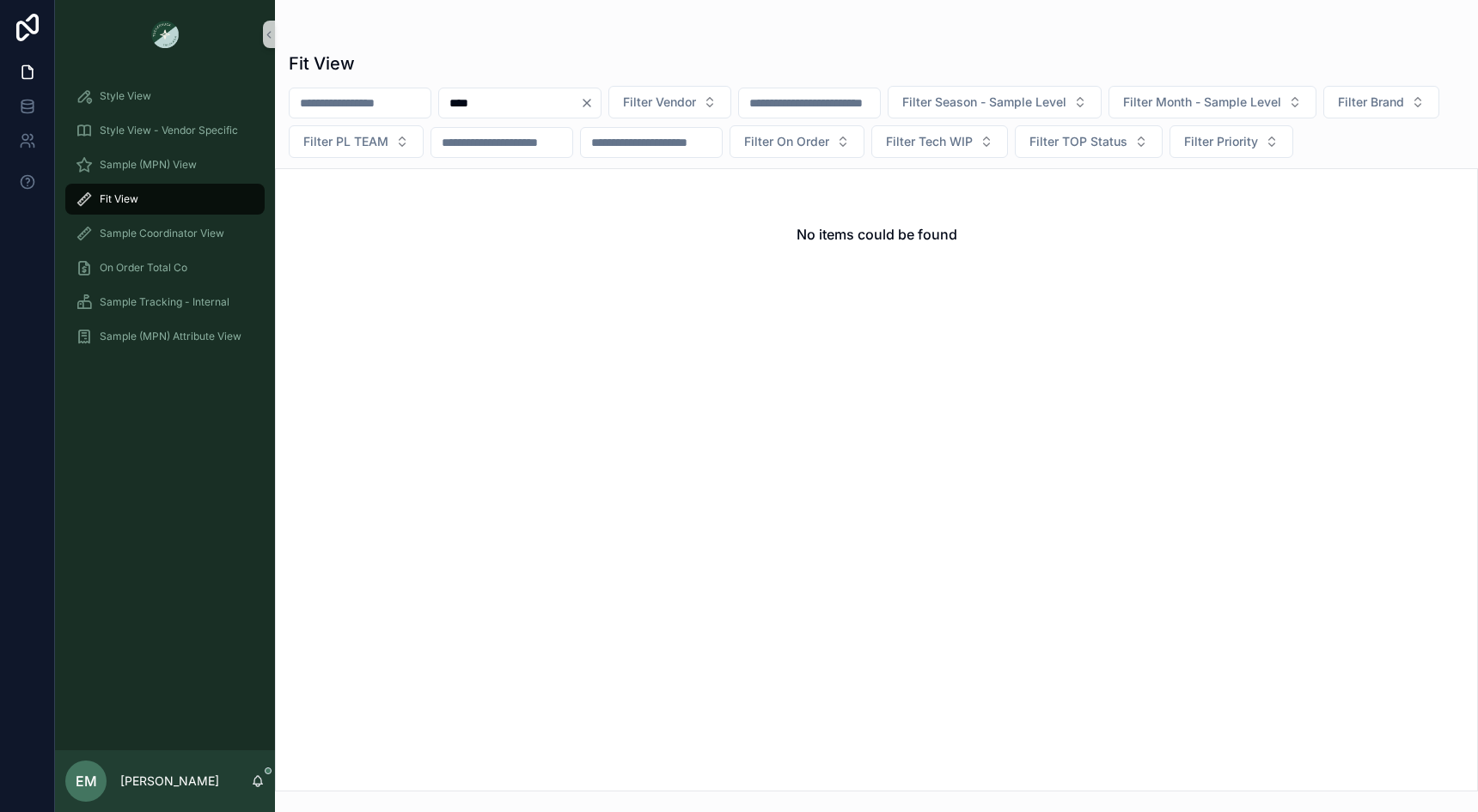
type input "****"
click at [600, 101] on button "Clear" at bounding box center [590, 103] width 20 height 13
click at [675, 95] on span "Filter Vendor" at bounding box center [639, 103] width 73 height 17
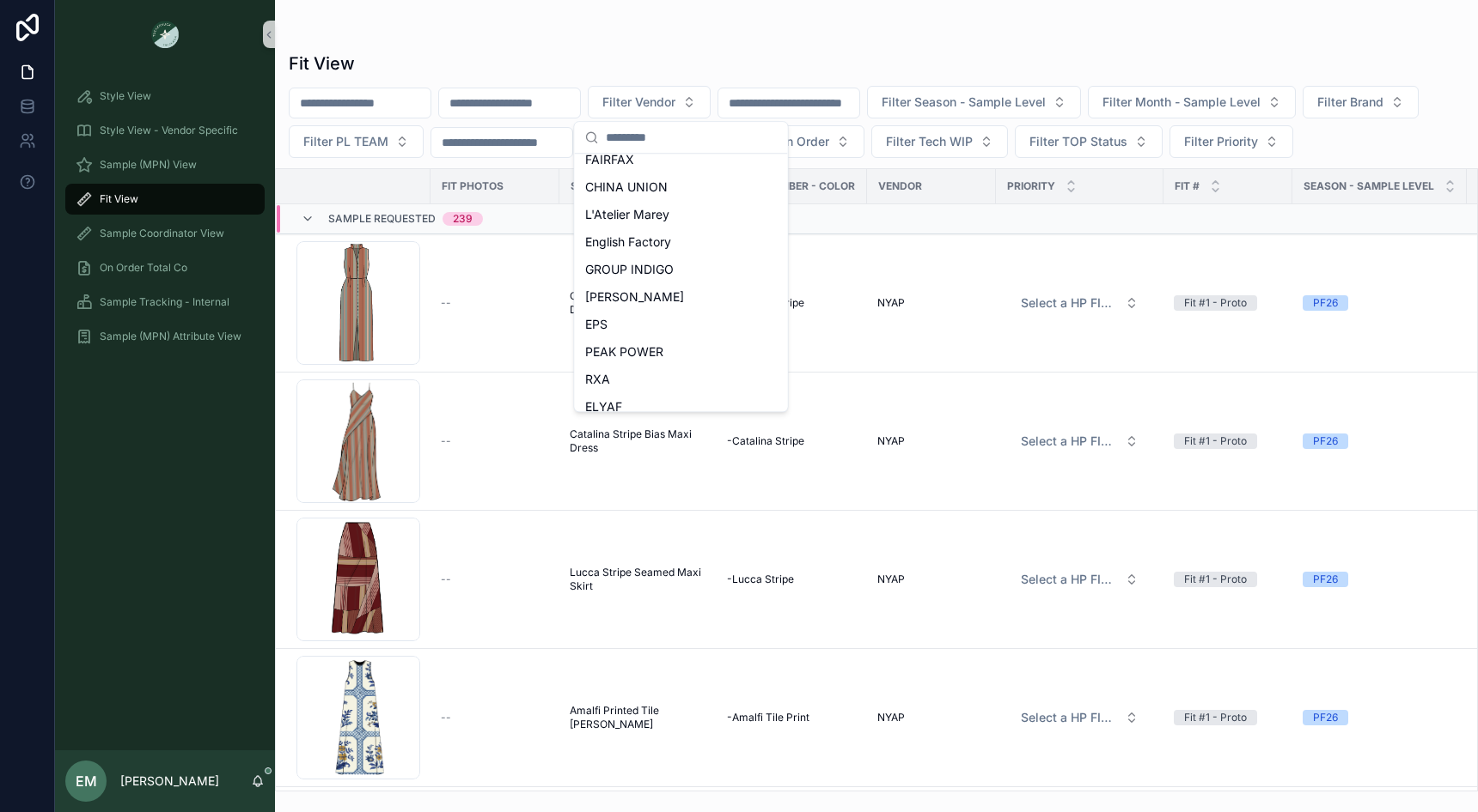
scroll to position [449, 0]
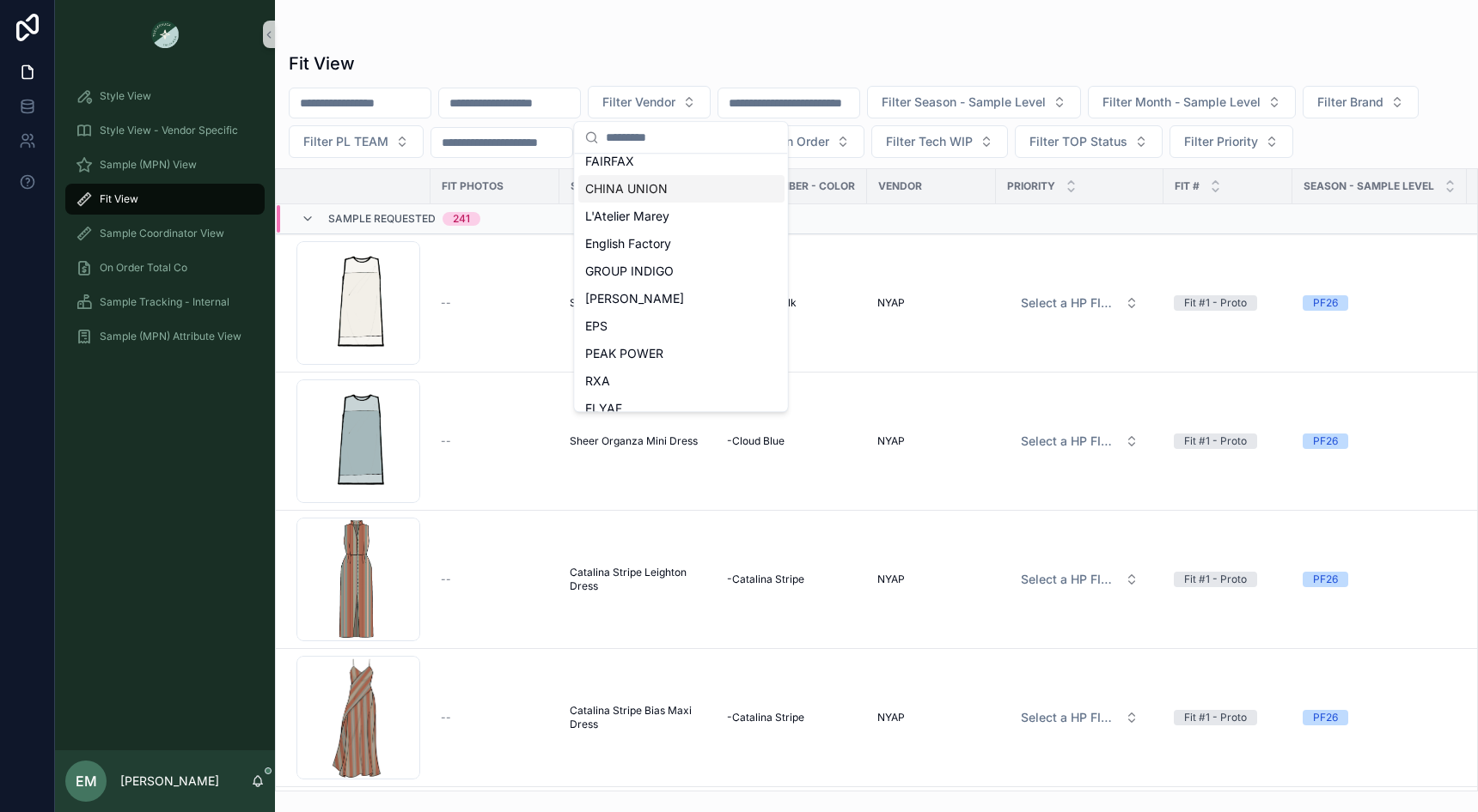
click at [685, 189] on div "CHINA UNION" at bounding box center [681, 189] width 206 height 28
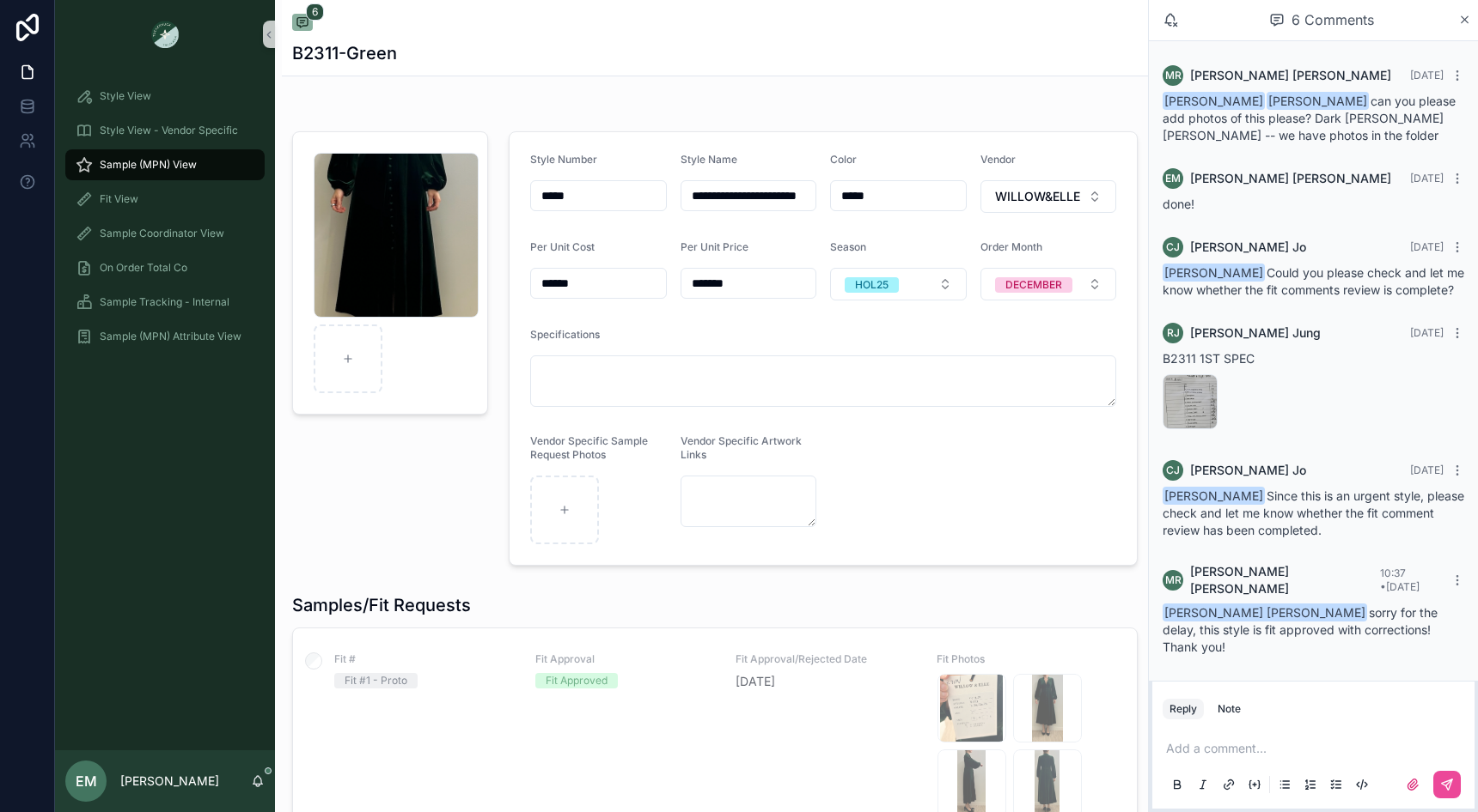
scroll to position [27, 0]
click at [393, 246] on div "Screenshot-2025-09-23-at-10.40.40-AM .png" at bounding box center [397, 235] width 165 height 165
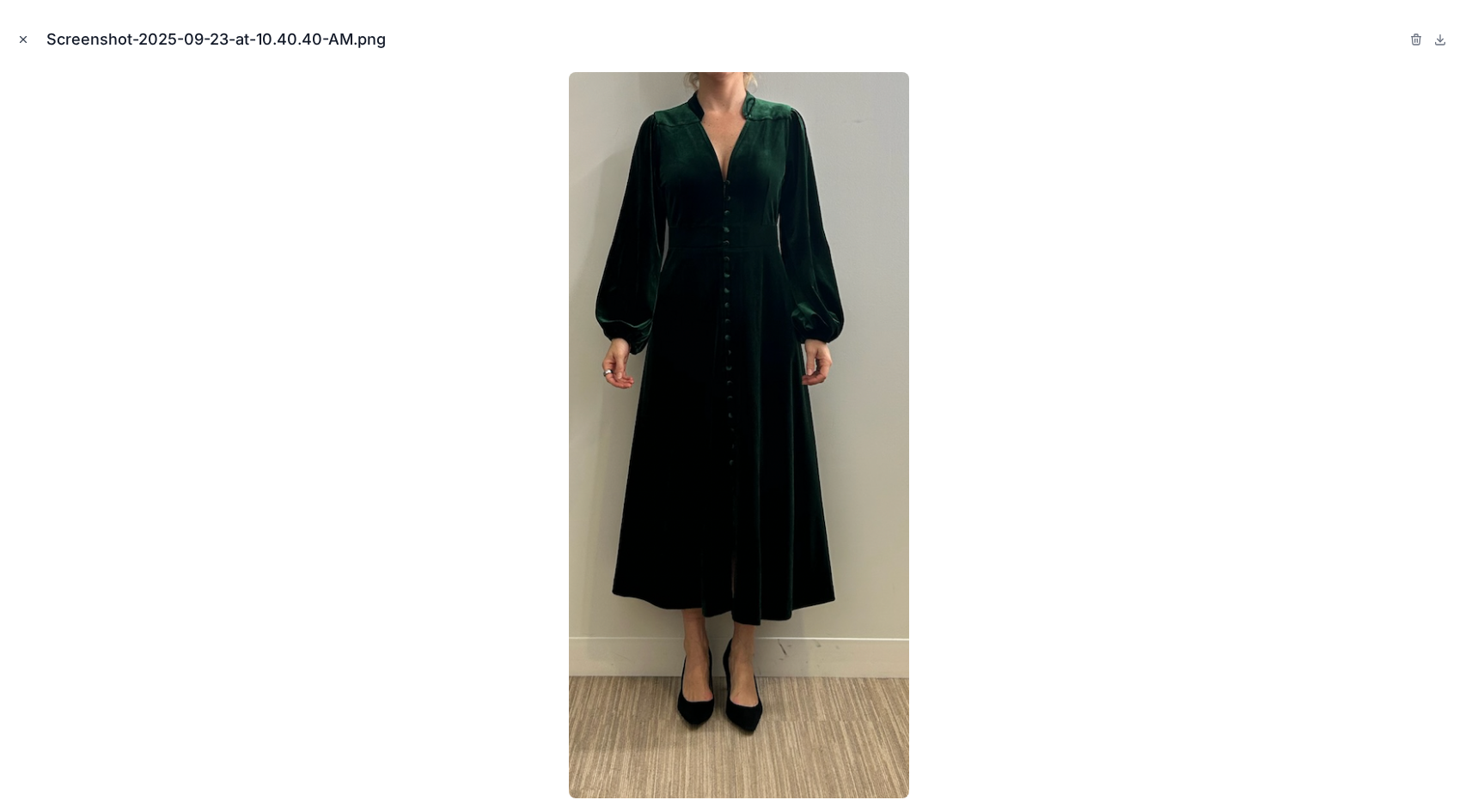
click at [26, 39] on icon "Close modal" at bounding box center [23, 39] width 12 height 12
